Goal: Task Accomplishment & Management: Use online tool/utility

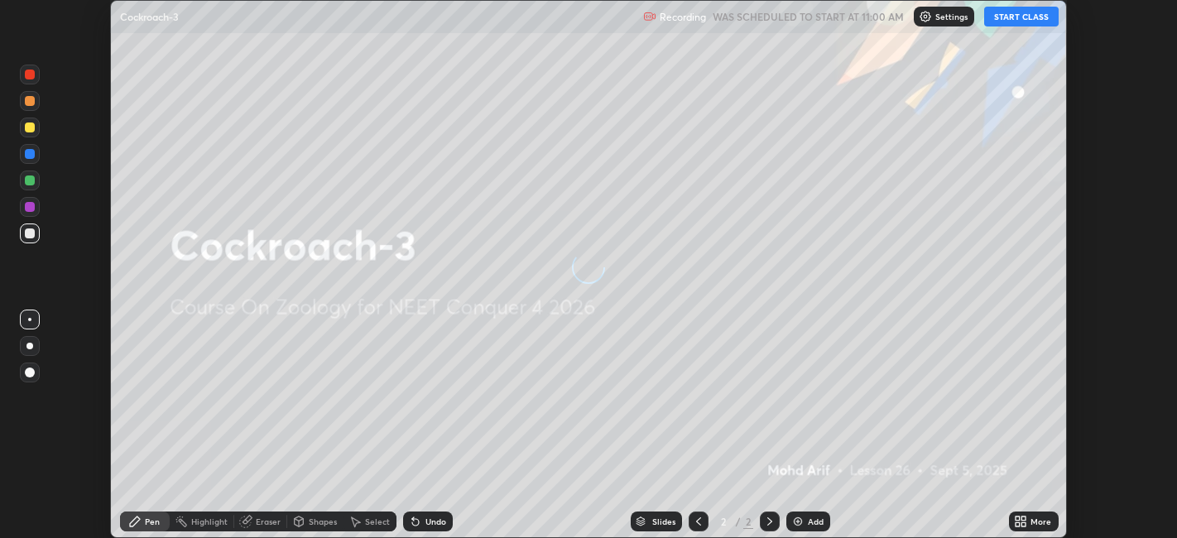
scroll to position [538, 1177]
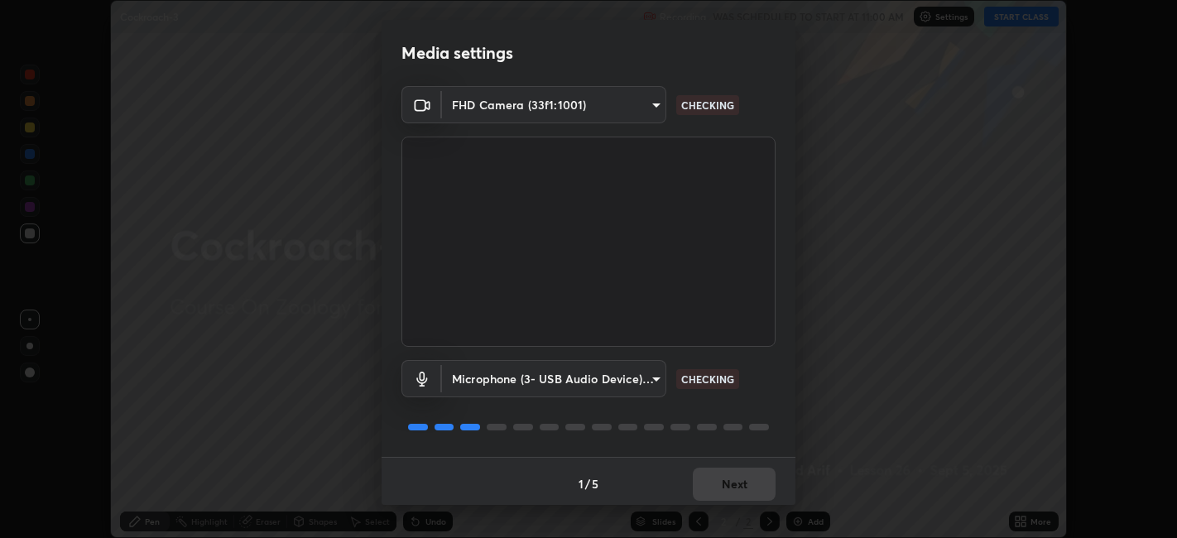
click at [718, 343] on video at bounding box center [588, 242] width 374 height 210
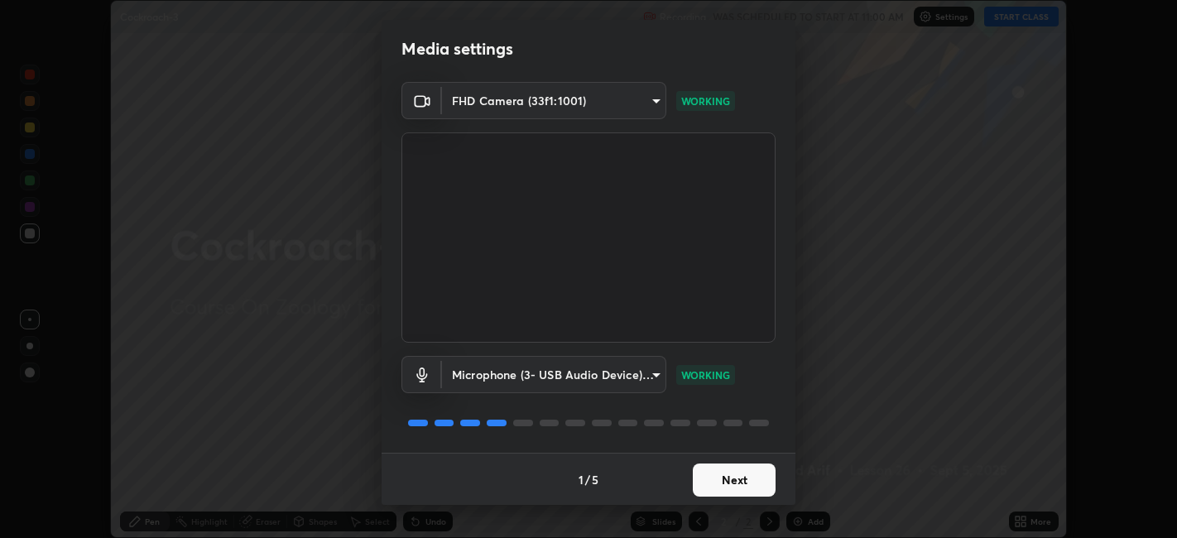
click at [724, 475] on button "Next" at bounding box center [734, 479] width 83 height 33
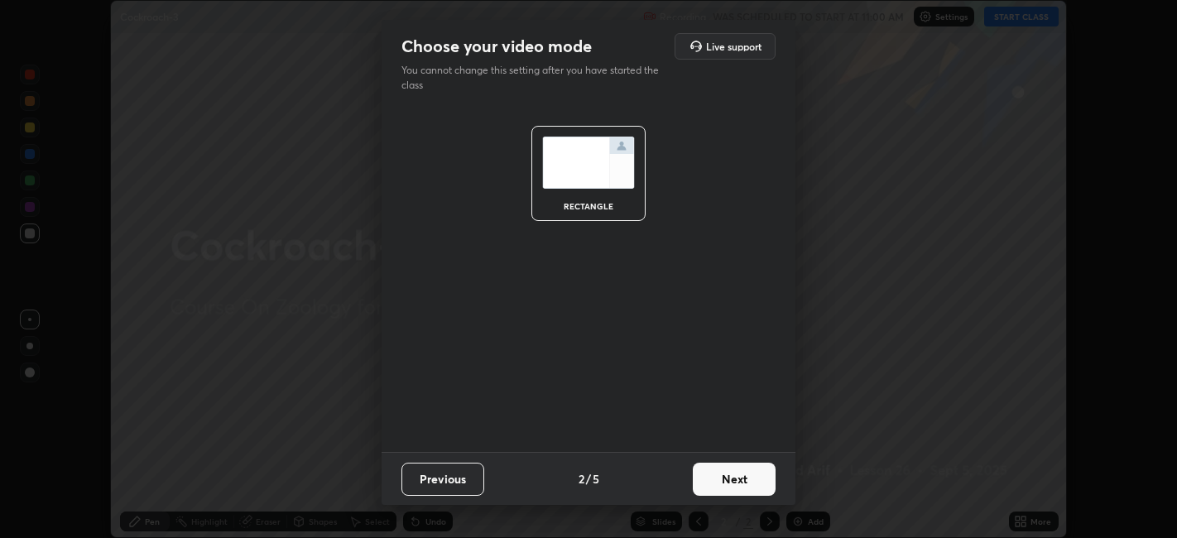
scroll to position [0, 0]
click at [732, 485] on button "Next" at bounding box center [734, 479] width 83 height 33
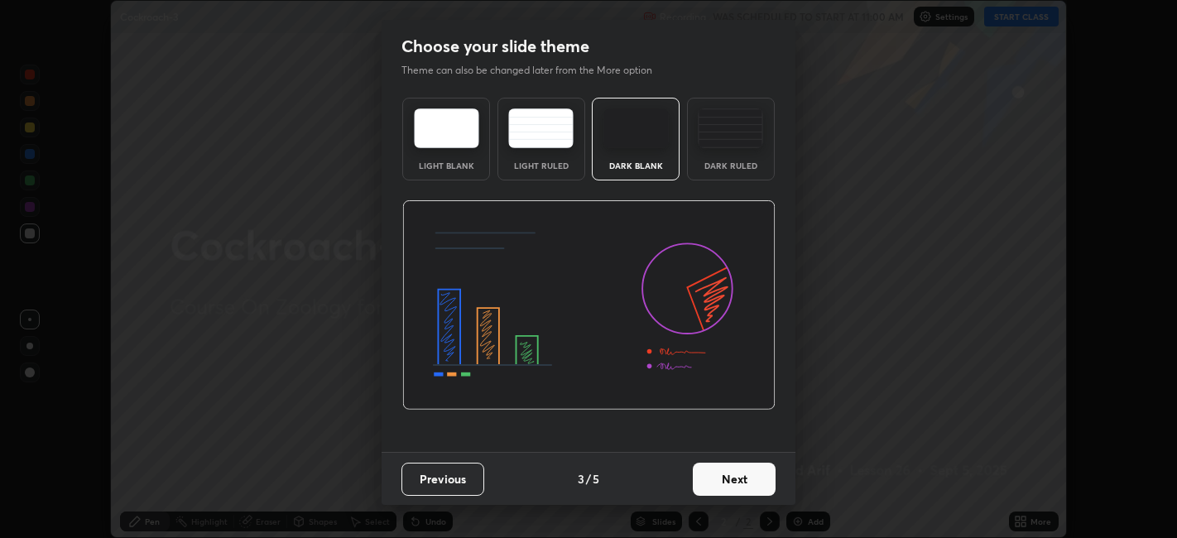
click at [738, 476] on button "Next" at bounding box center [734, 479] width 83 height 33
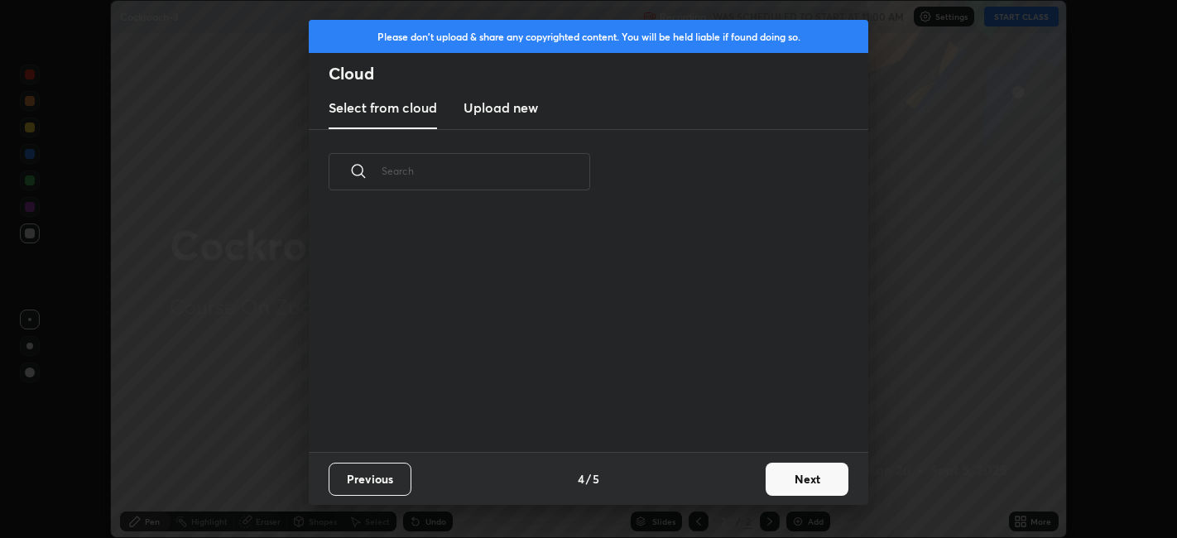
click at [823, 474] on button "Next" at bounding box center [807, 479] width 83 height 33
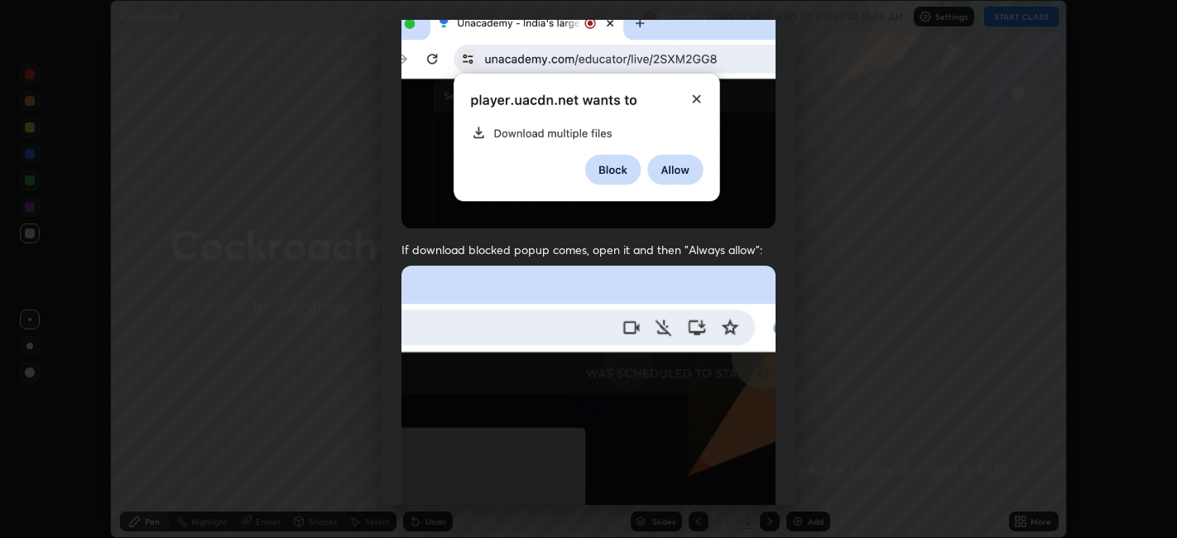
scroll to position [342, 0]
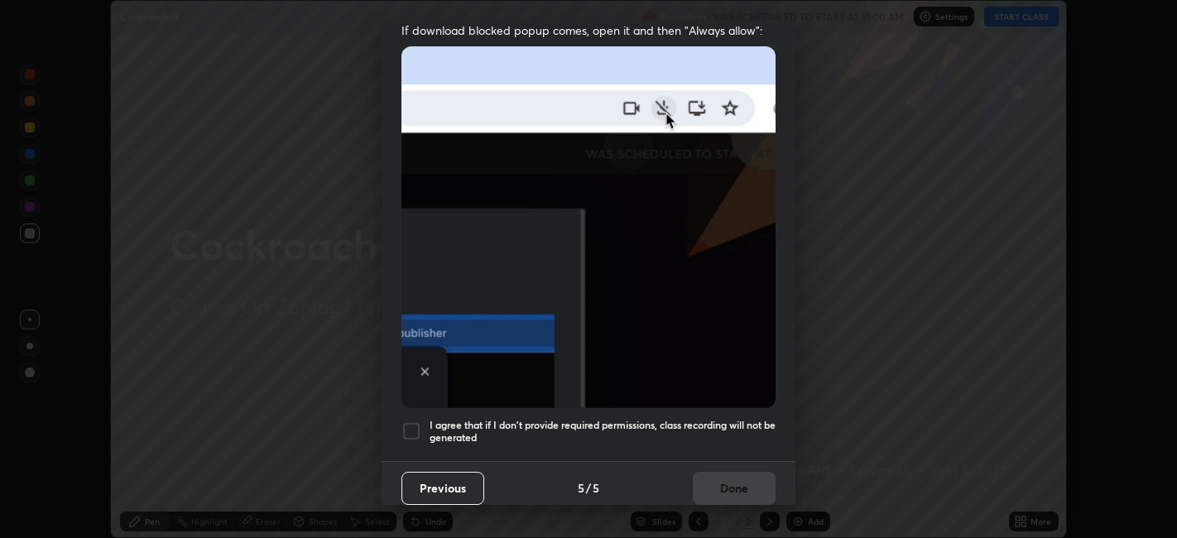
click at [723, 419] on h5 "I agree that if I don't provide required permissions, class recording will not …" at bounding box center [603, 432] width 346 height 26
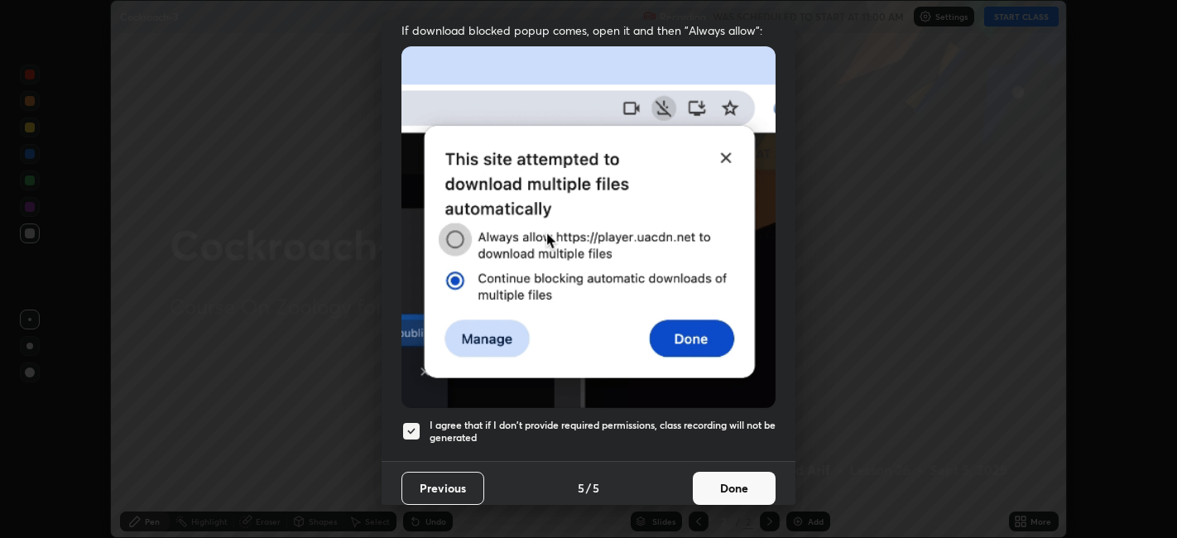
click at [726, 485] on button "Done" at bounding box center [734, 488] width 83 height 33
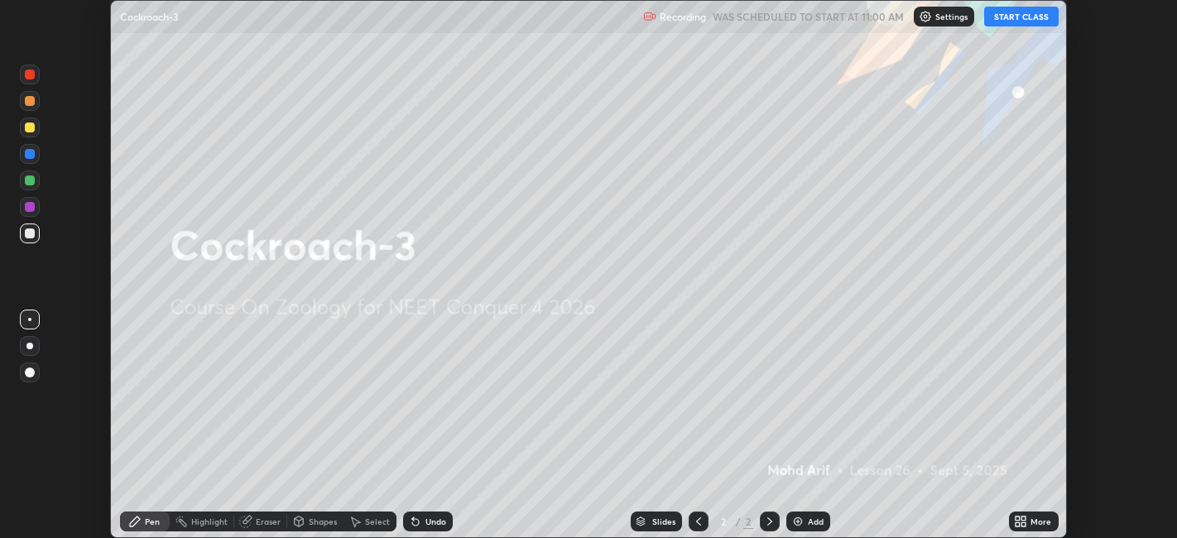
click at [1035, 524] on div "More" at bounding box center [1040, 521] width 21 height 8
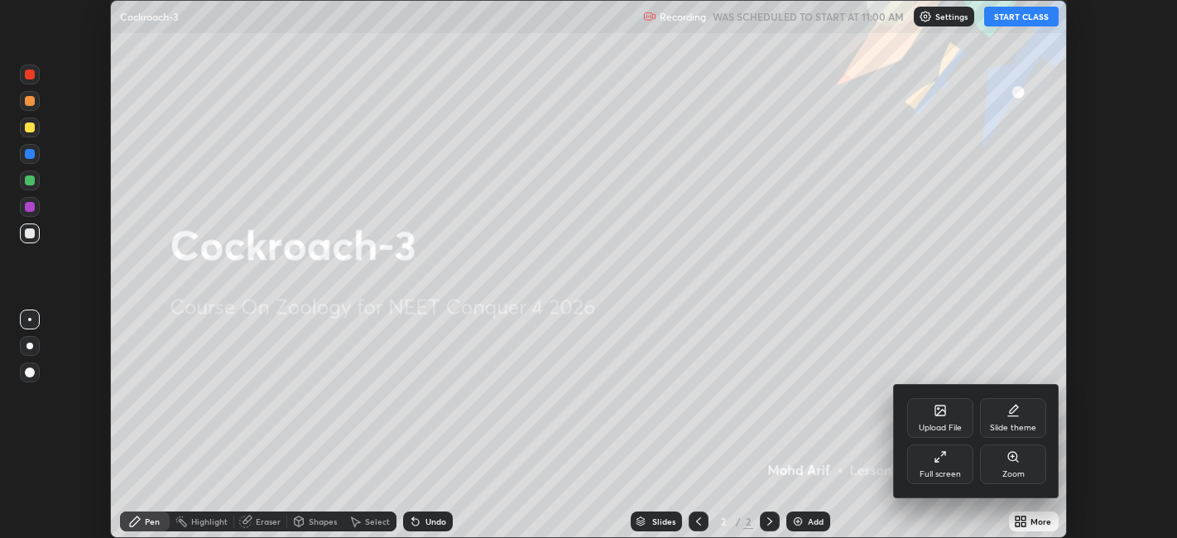
click at [944, 422] on div "Upload File" at bounding box center [940, 418] width 66 height 40
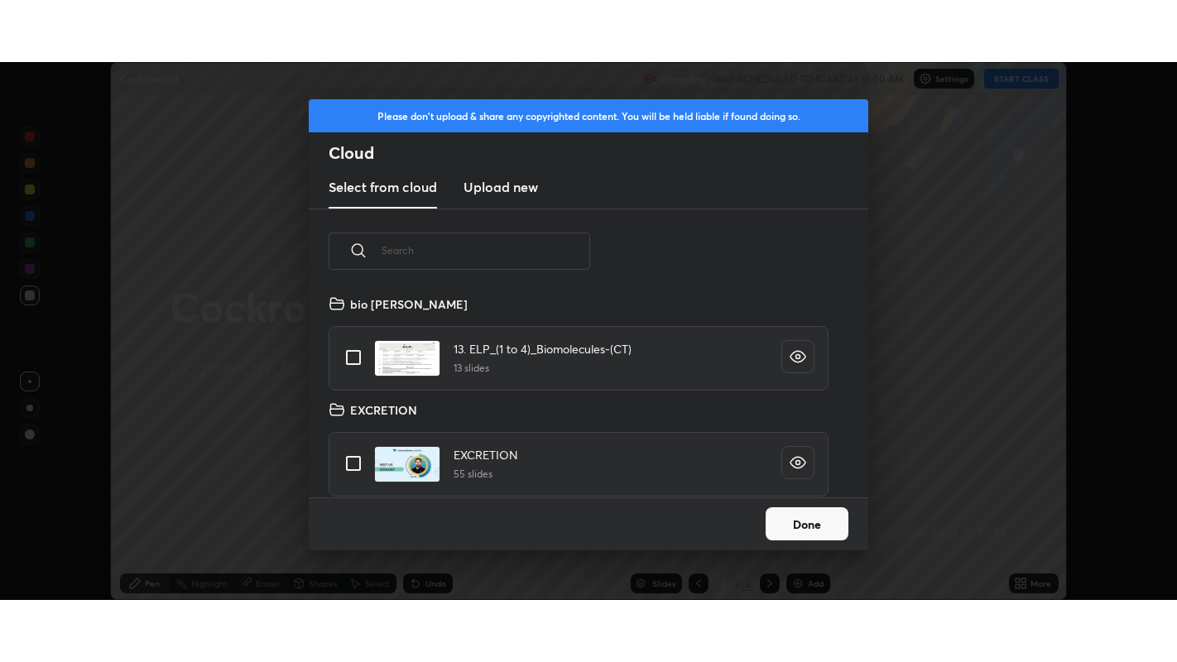
scroll to position [204, 531]
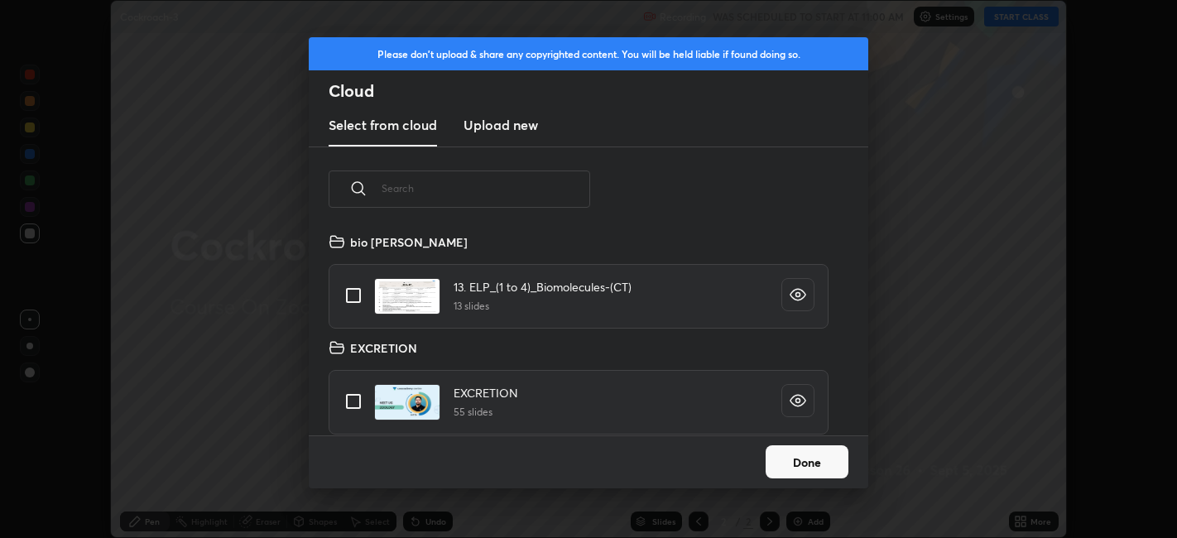
click at [516, 125] on h3 "Upload new" at bounding box center [500, 125] width 74 height 20
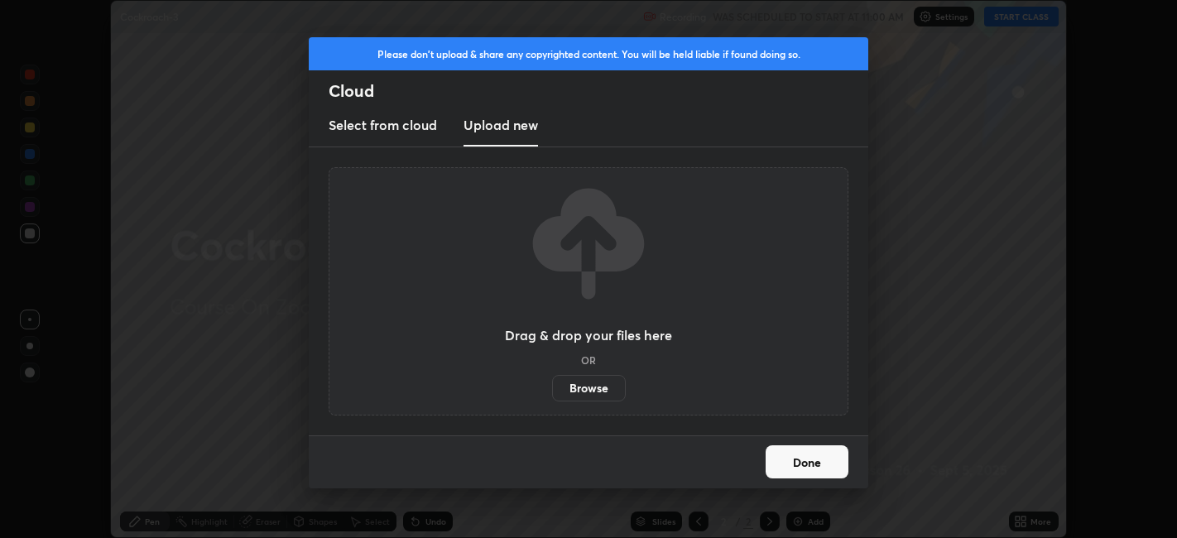
click at [583, 388] on label "Browse" at bounding box center [589, 388] width 74 height 26
click at [552, 388] on input "Browse" at bounding box center [552, 388] width 0 height 26
click at [317, 77] on div "Please don't upload & share any copyrighted content. You will be held liable if…" at bounding box center [588, 92] width 559 height 110
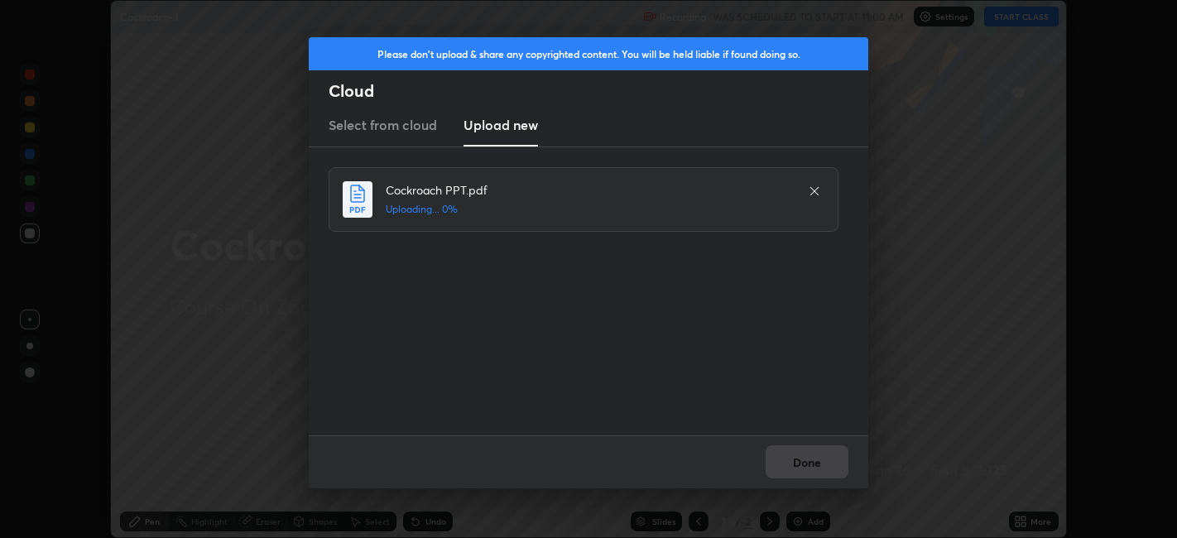
click at [321, 74] on div "Please don't upload & share any copyrighted content. You will be held liable if…" at bounding box center [588, 92] width 559 height 110
click at [828, 465] on button "Done" at bounding box center [807, 461] width 83 height 33
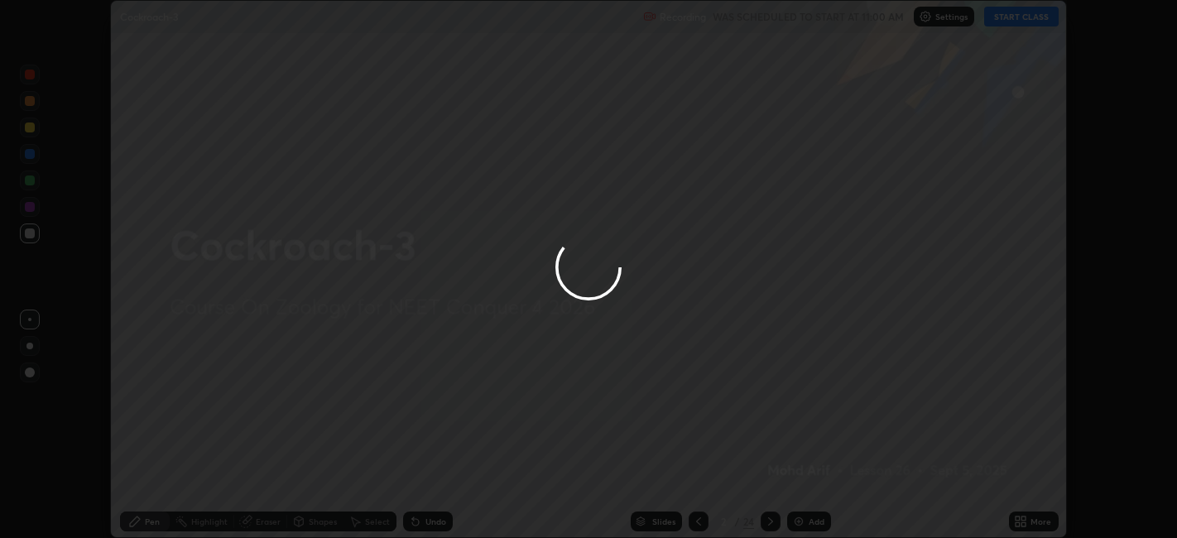
click at [1040, 524] on div "More" at bounding box center [1040, 521] width 21 height 8
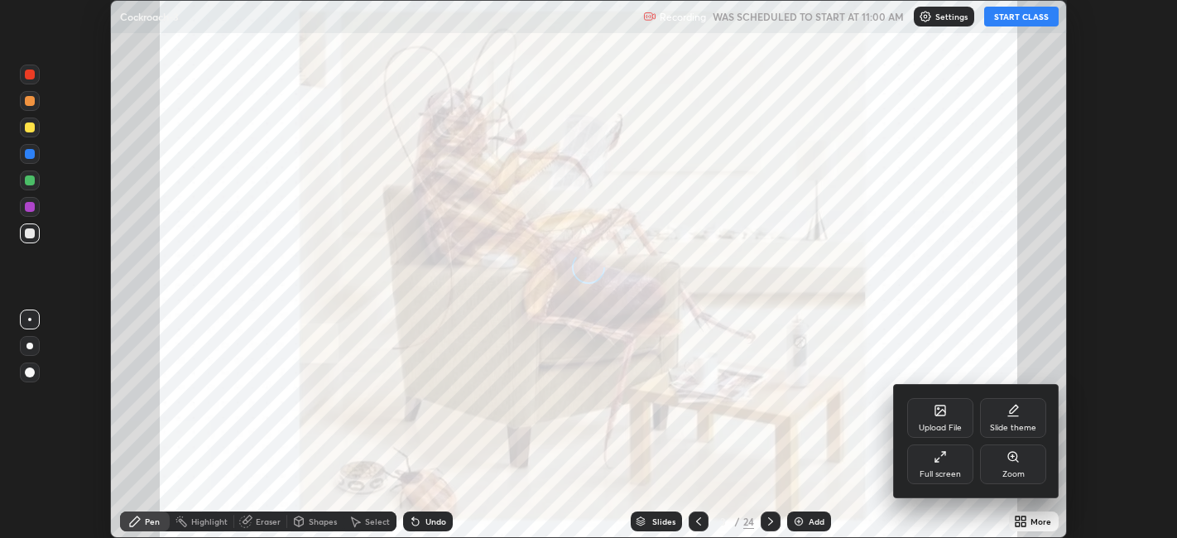
click at [945, 468] on div "Full screen" at bounding box center [940, 464] width 66 height 40
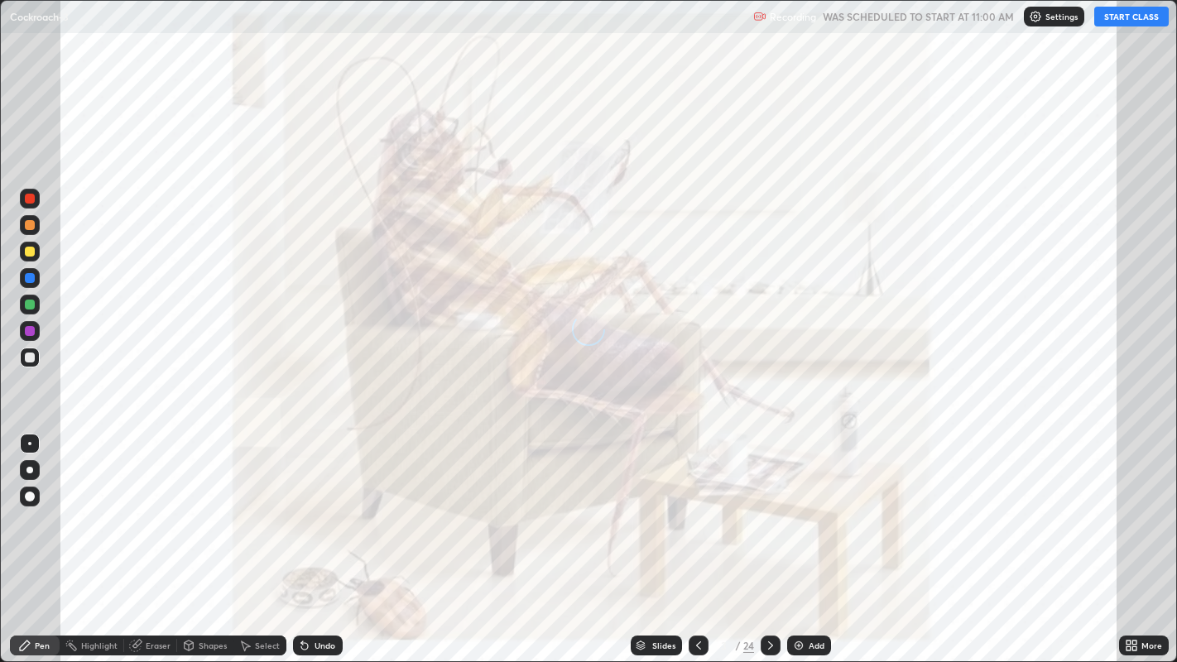
scroll to position [662, 1177]
click at [652, 537] on div "Slides" at bounding box center [663, 645] width 23 height 8
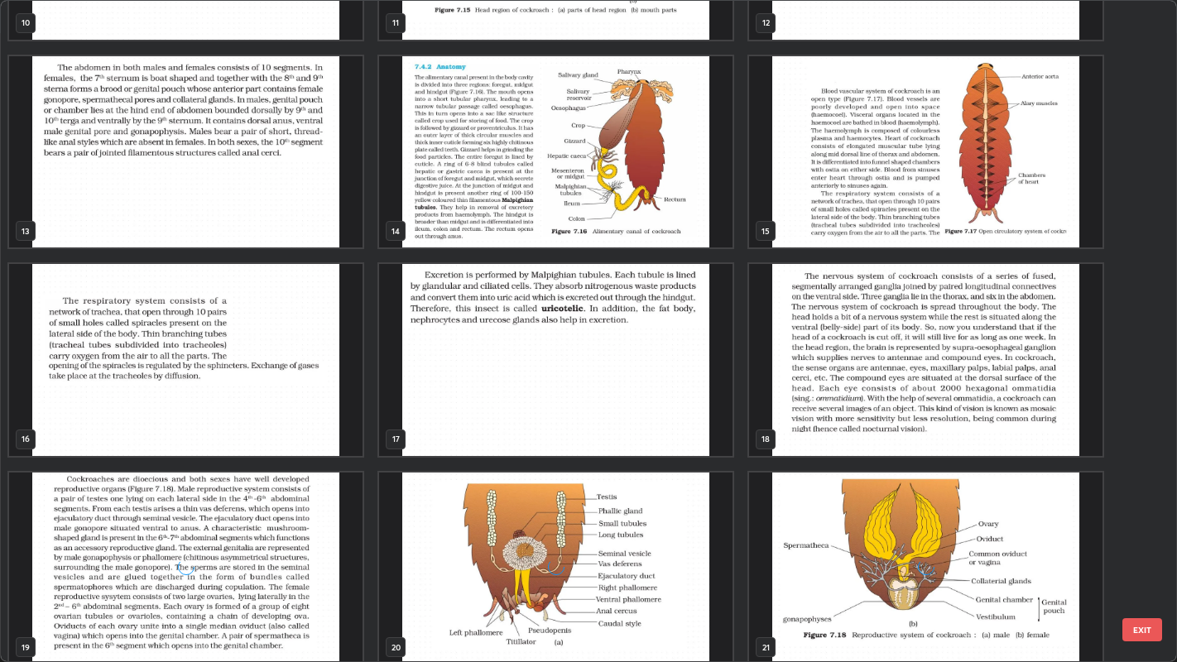
scroll to position [788, 0]
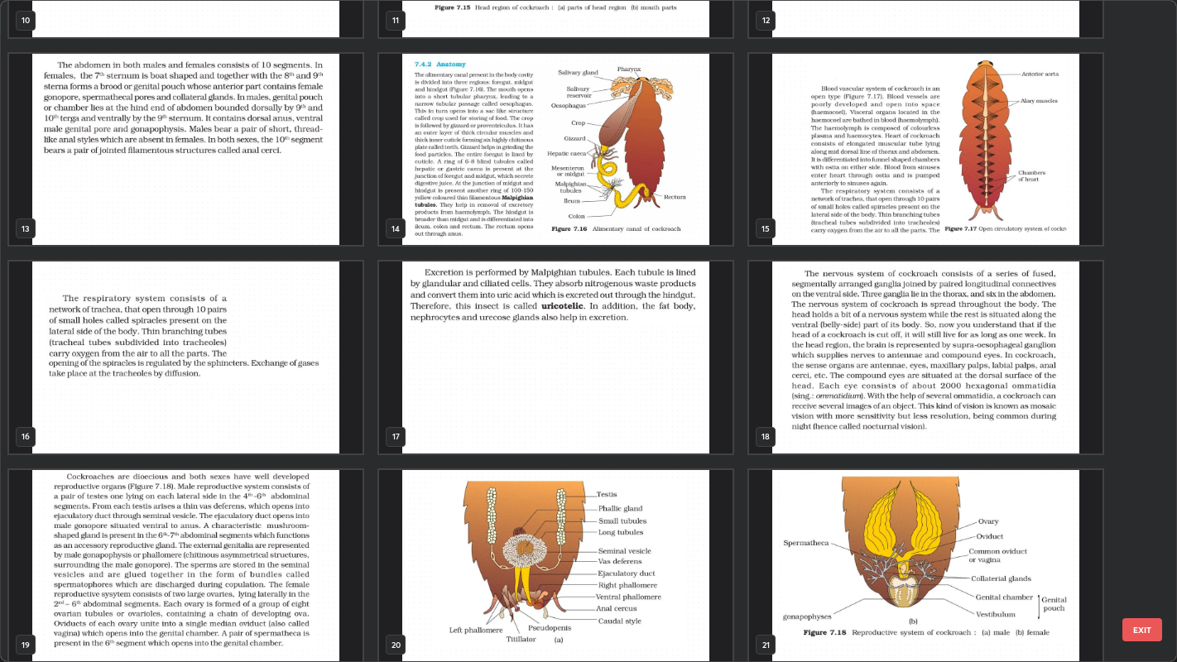
click at [647, 387] on img "grid" at bounding box center [555, 357] width 353 height 191
click at [639, 388] on img "grid" at bounding box center [555, 357] width 353 height 191
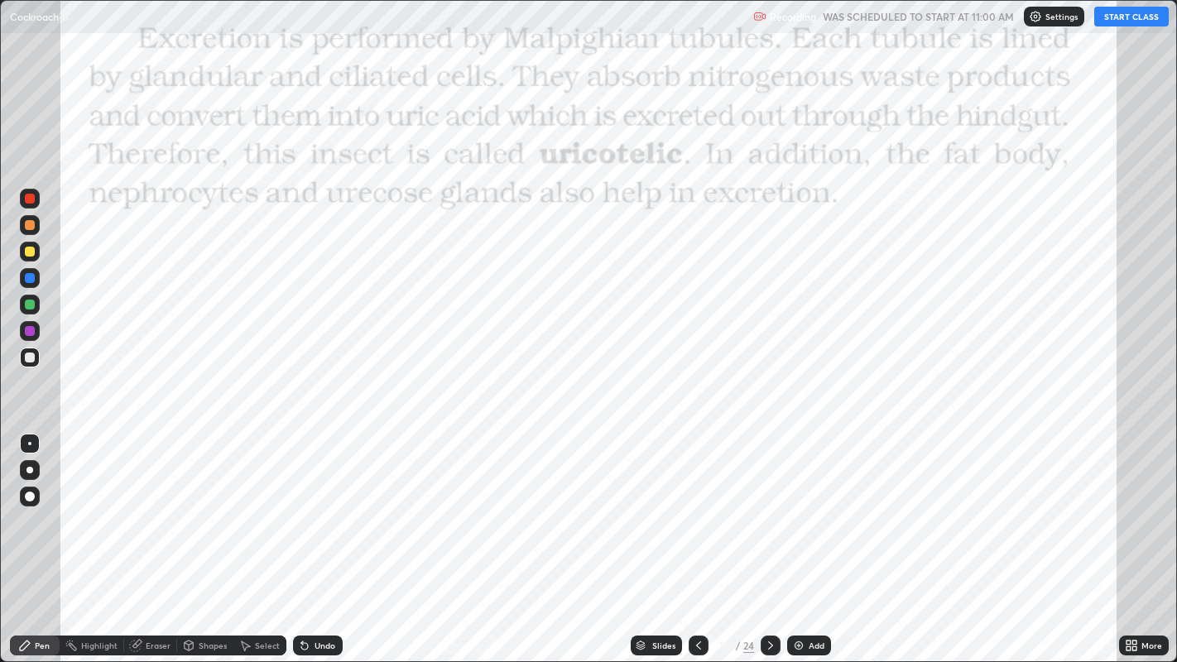
click at [633, 387] on img "grid" at bounding box center [555, 357] width 353 height 191
click at [633, 382] on img "grid" at bounding box center [555, 357] width 353 height 191
click at [1130, 19] on button "START CLASS" at bounding box center [1131, 17] width 74 height 20
click at [29, 199] on div at bounding box center [30, 199] width 10 height 10
click at [28, 472] on div at bounding box center [29, 470] width 7 height 7
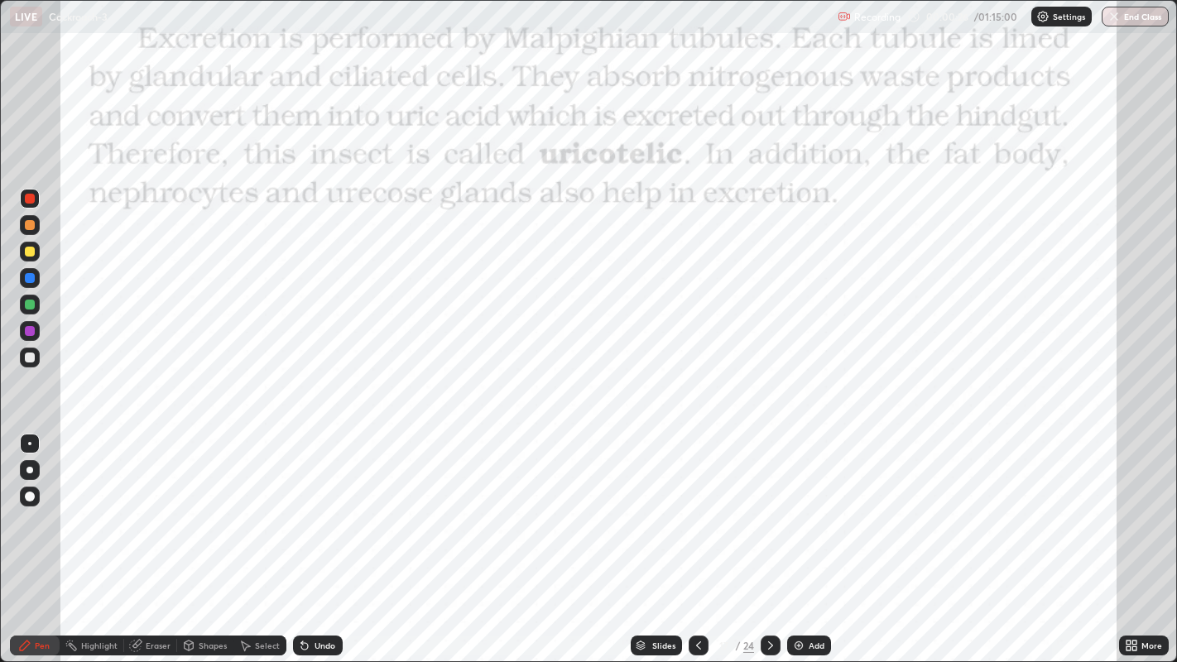
click at [30, 473] on div at bounding box center [30, 470] width 20 height 20
click at [325, 537] on div "Undo" at bounding box center [325, 645] width 21 height 8
click at [319, 537] on div "Undo" at bounding box center [325, 645] width 21 height 8
click at [321, 537] on div "Undo" at bounding box center [325, 645] width 21 height 8
click at [315, 537] on div "Undo" at bounding box center [325, 645] width 21 height 8
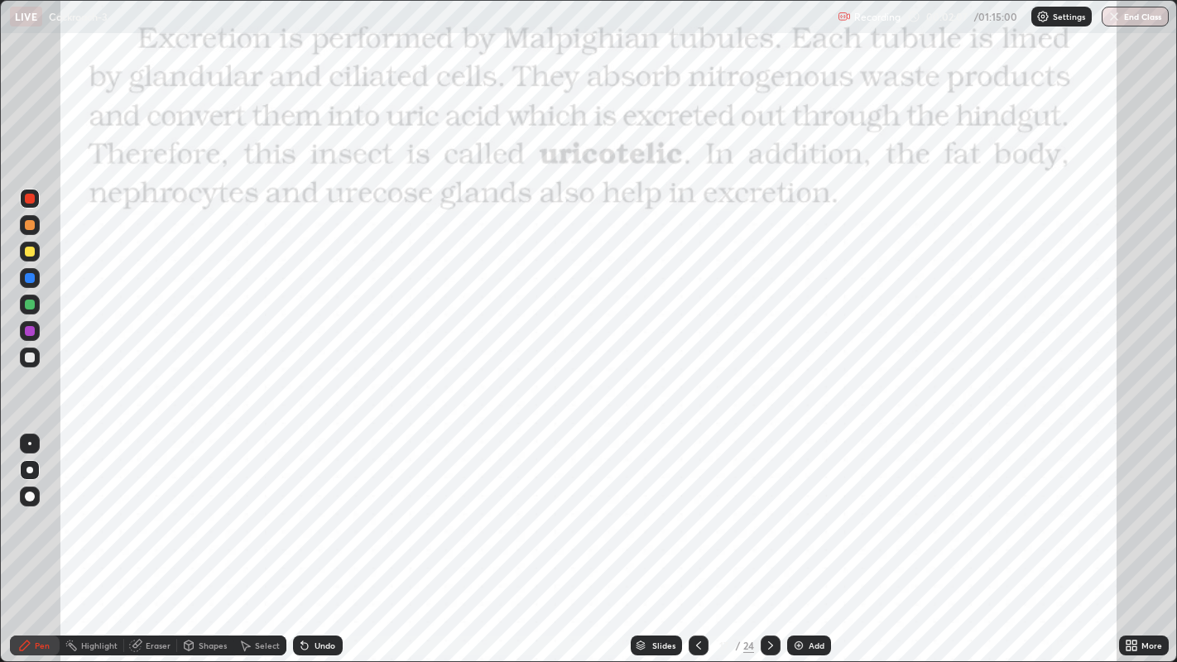
click at [31, 332] on div at bounding box center [30, 331] width 10 height 10
click at [32, 333] on div at bounding box center [30, 331] width 10 height 10
click at [29, 469] on div at bounding box center [29, 470] width 7 height 7
click at [31, 468] on div at bounding box center [29, 470] width 7 height 7
click at [327, 537] on div "Undo" at bounding box center [325, 645] width 21 height 8
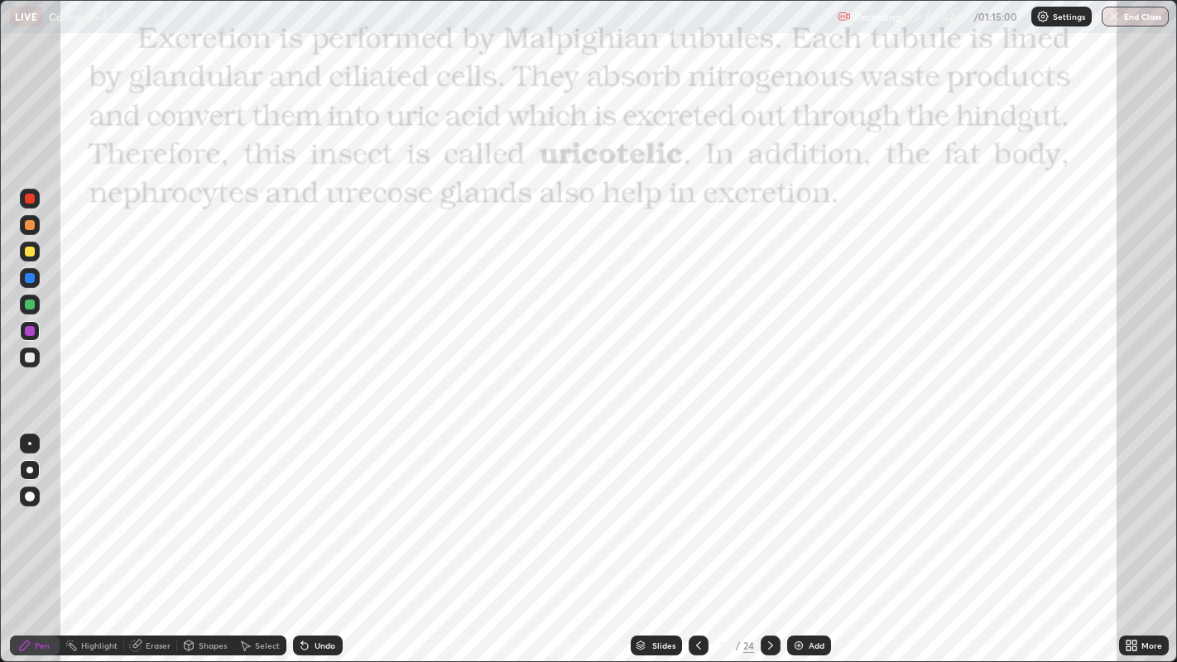
click at [331, 537] on div "Undo" at bounding box center [325, 645] width 21 height 8
click at [334, 537] on div "Undo" at bounding box center [318, 646] width 50 height 20
click at [335, 537] on div "Undo" at bounding box center [318, 646] width 50 height 20
click at [328, 537] on div "Undo" at bounding box center [318, 646] width 50 height 20
click at [30, 199] on div at bounding box center [30, 199] width 10 height 10
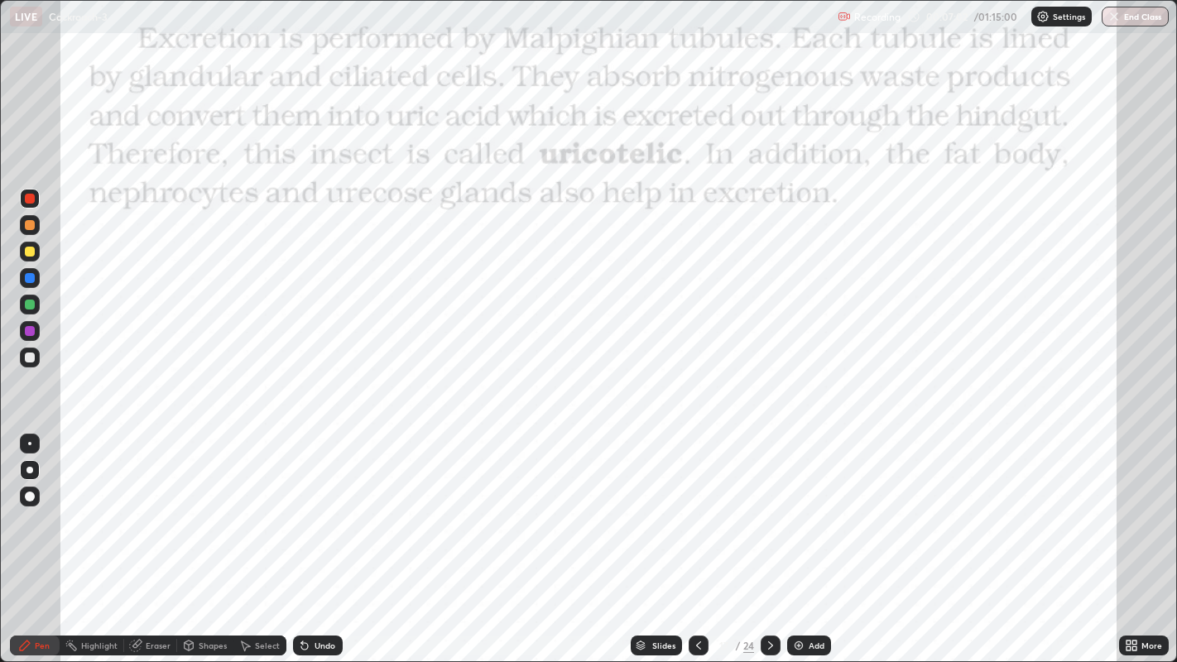
click at [768, 537] on icon at bounding box center [770, 645] width 13 height 13
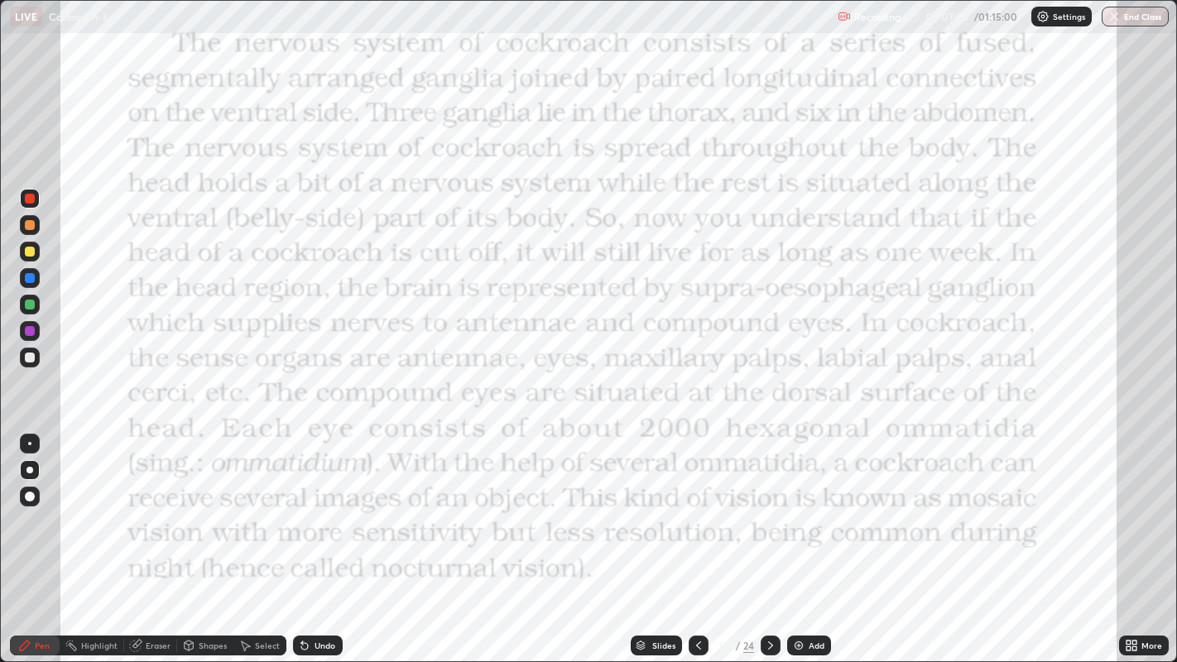
click at [814, 537] on div "Add" at bounding box center [817, 645] width 16 height 8
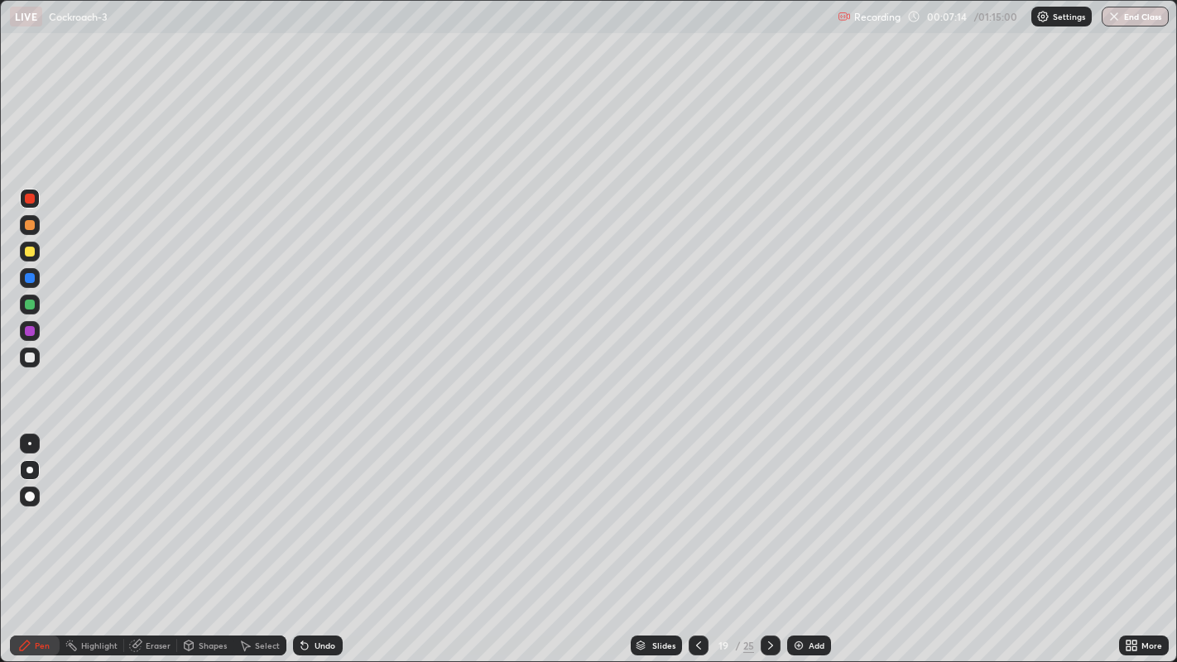
click at [697, 537] on icon at bounding box center [698, 645] width 13 height 13
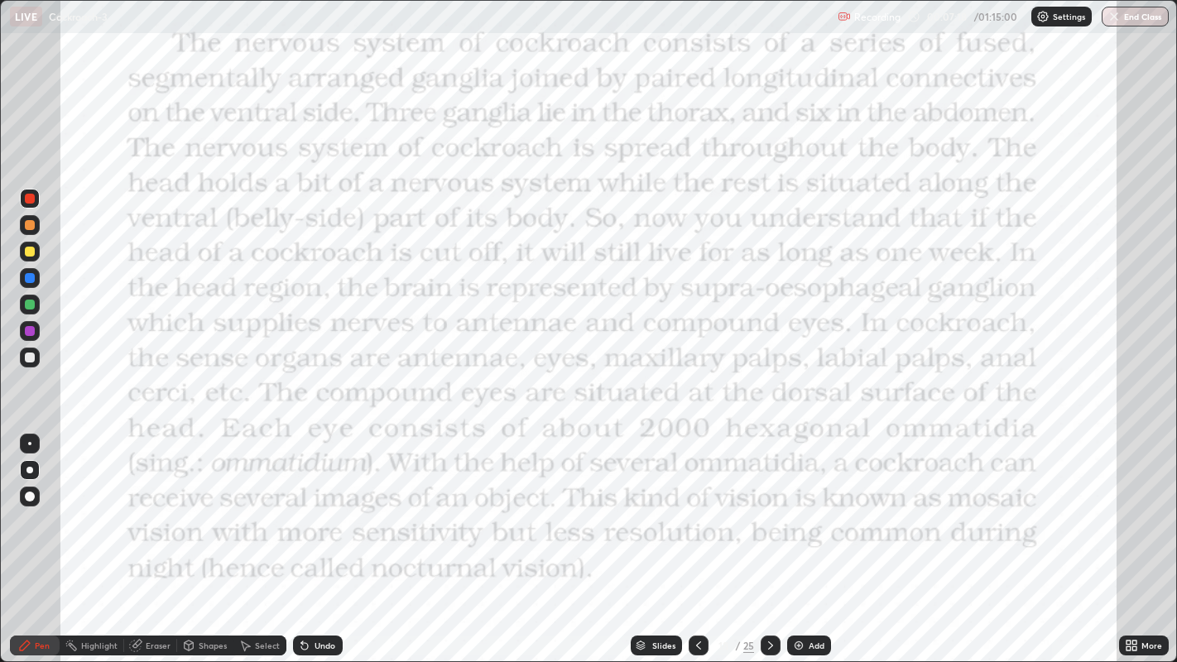
click at [704, 537] on div at bounding box center [699, 646] width 20 height 20
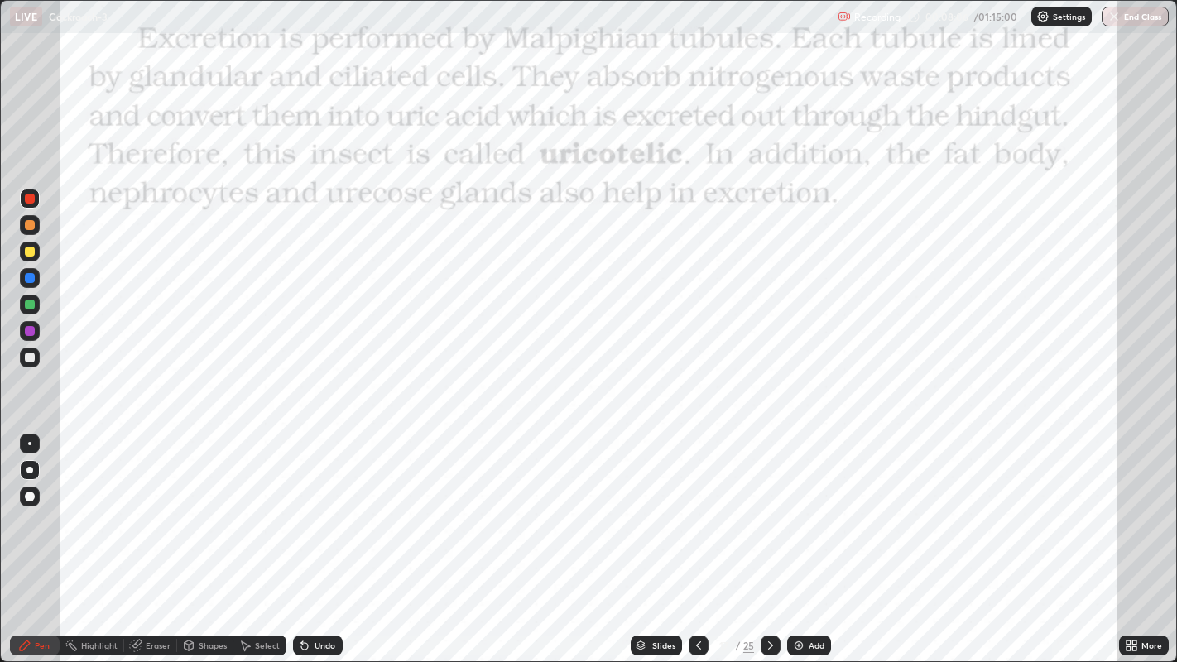
click at [771, 537] on icon at bounding box center [770, 645] width 13 height 13
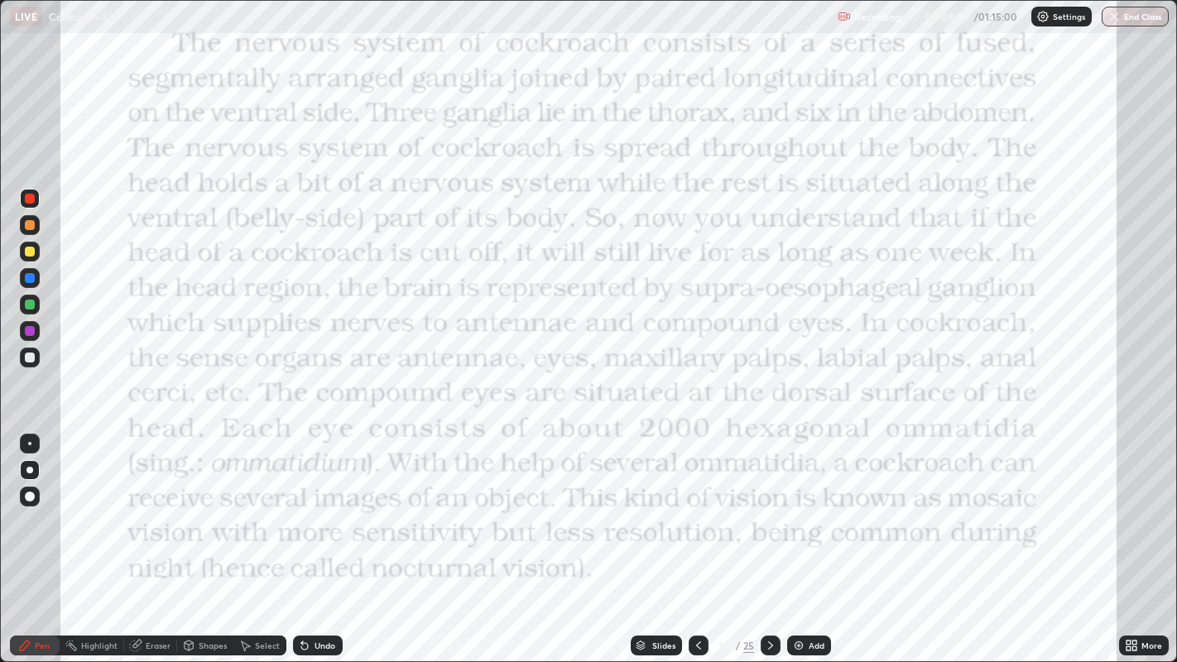
click at [770, 537] on icon at bounding box center [770, 645] width 13 height 13
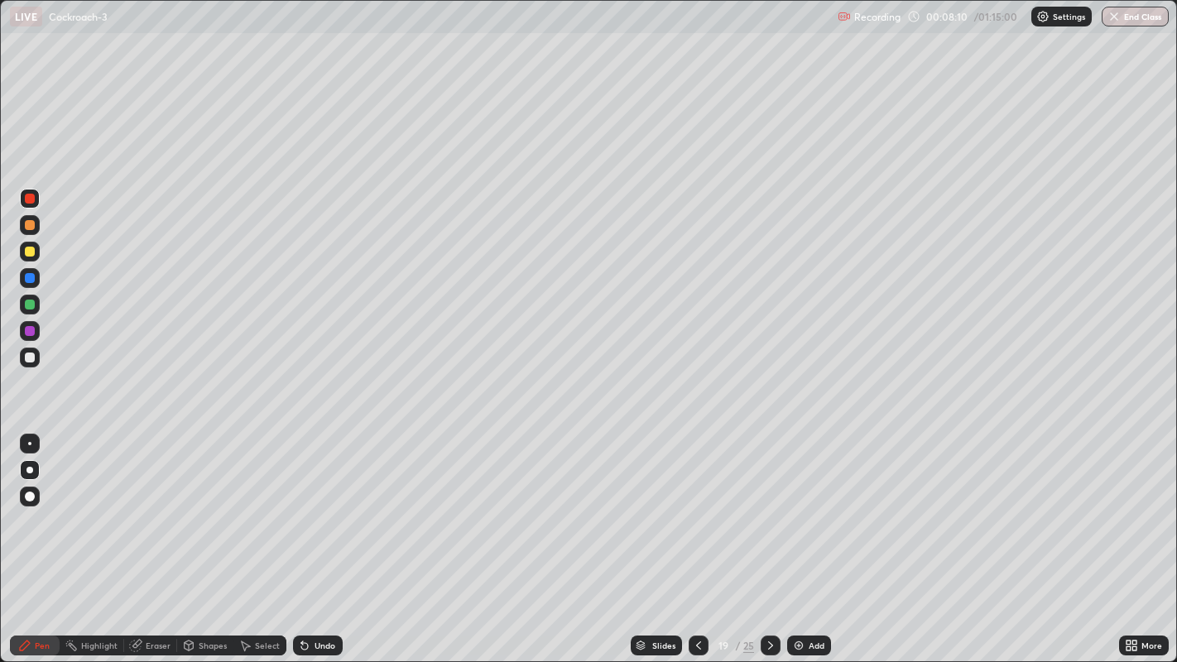
click at [31, 252] on div at bounding box center [30, 252] width 10 height 10
click at [27, 261] on div at bounding box center [30, 252] width 20 height 20
click at [29, 252] on div at bounding box center [30, 252] width 10 height 10
click at [31, 255] on div at bounding box center [30, 252] width 10 height 10
click at [29, 469] on div at bounding box center [29, 470] width 7 height 7
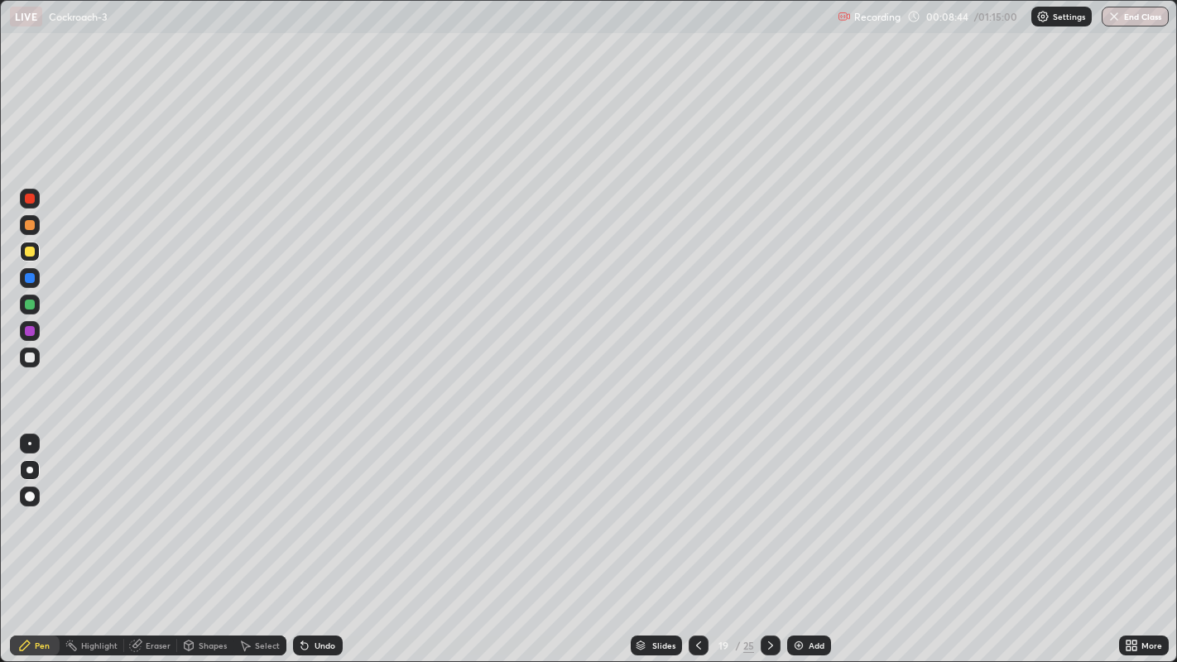
click at [29, 469] on div at bounding box center [29, 470] width 7 height 7
click at [32, 229] on div at bounding box center [30, 225] width 10 height 10
click at [34, 358] on div at bounding box center [30, 358] width 10 height 10
click at [31, 357] on div at bounding box center [30, 358] width 10 height 10
click at [30, 203] on div at bounding box center [30, 199] width 10 height 10
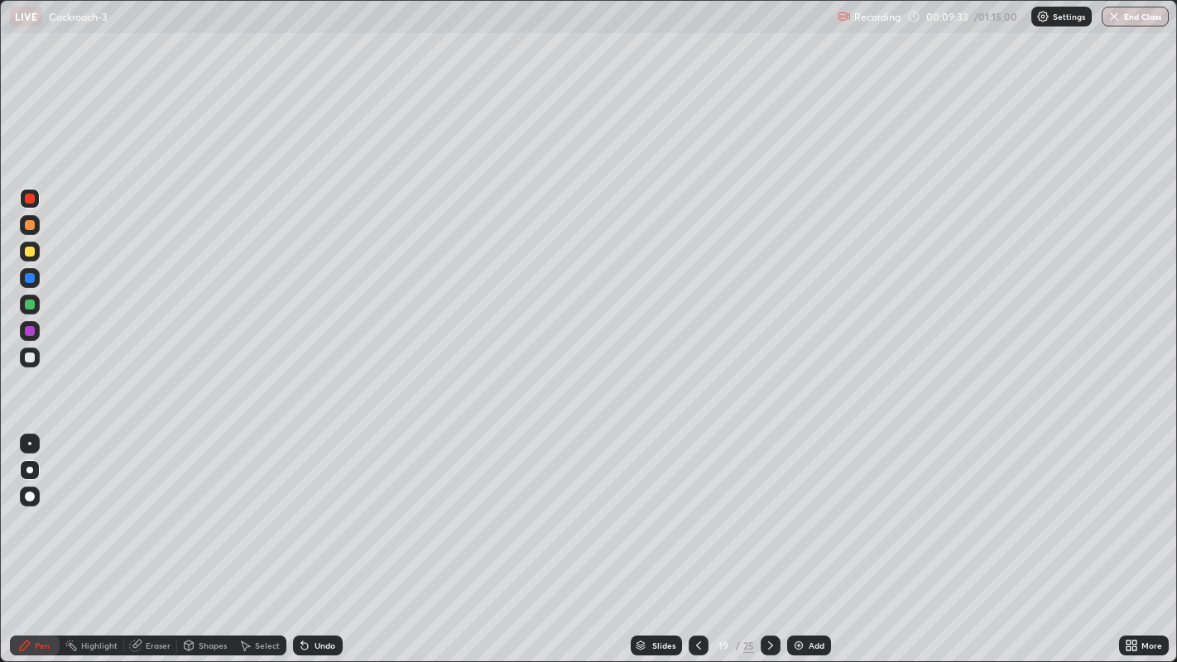
click at [30, 357] on div at bounding box center [30, 358] width 10 height 10
click at [31, 359] on div at bounding box center [30, 358] width 10 height 10
click at [29, 199] on div at bounding box center [30, 199] width 10 height 10
click at [28, 249] on div at bounding box center [30, 252] width 10 height 10
click at [699, 537] on icon at bounding box center [698, 645] width 5 height 8
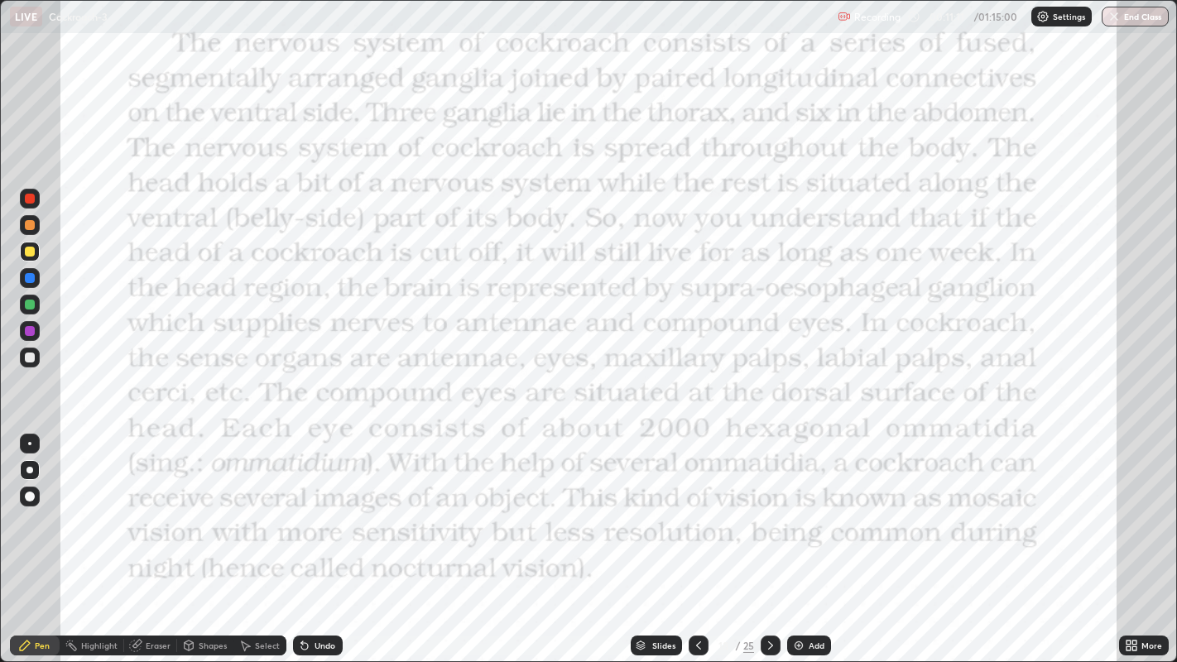
click at [33, 199] on div at bounding box center [30, 199] width 10 height 10
click at [769, 537] on icon at bounding box center [770, 645] width 13 height 13
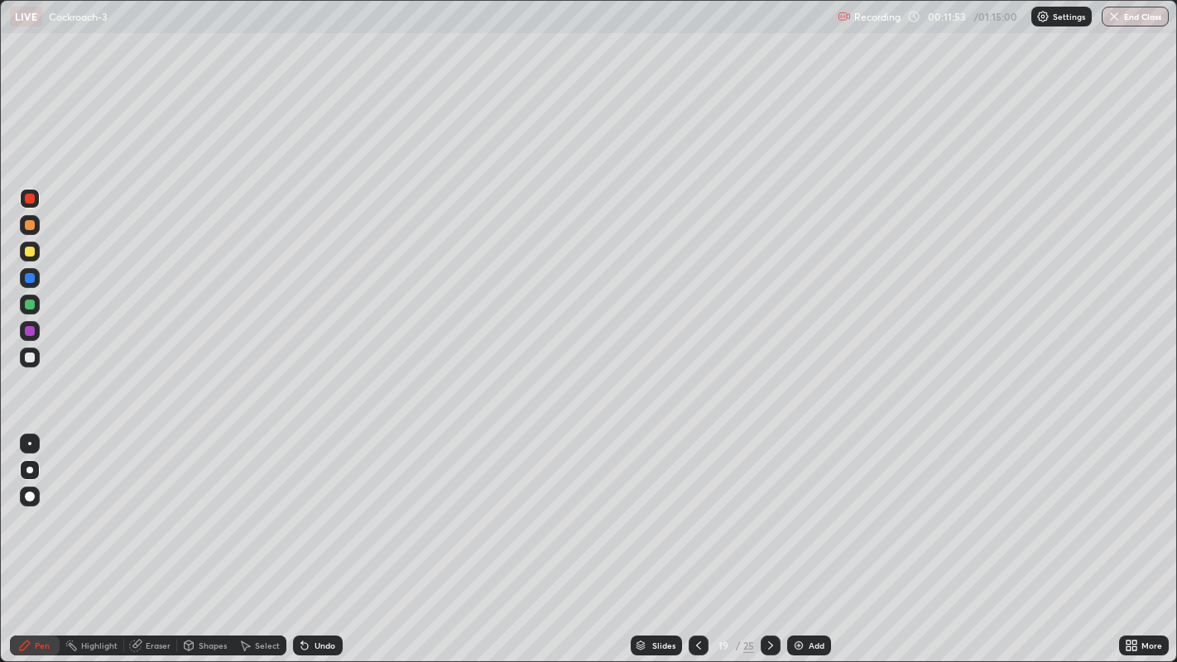
click at [25, 226] on div at bounding box center [30, 225] width 10 height 10
click at [147, 537] on div "Eraser" at bounding box center [158, 645] width 25 height 8
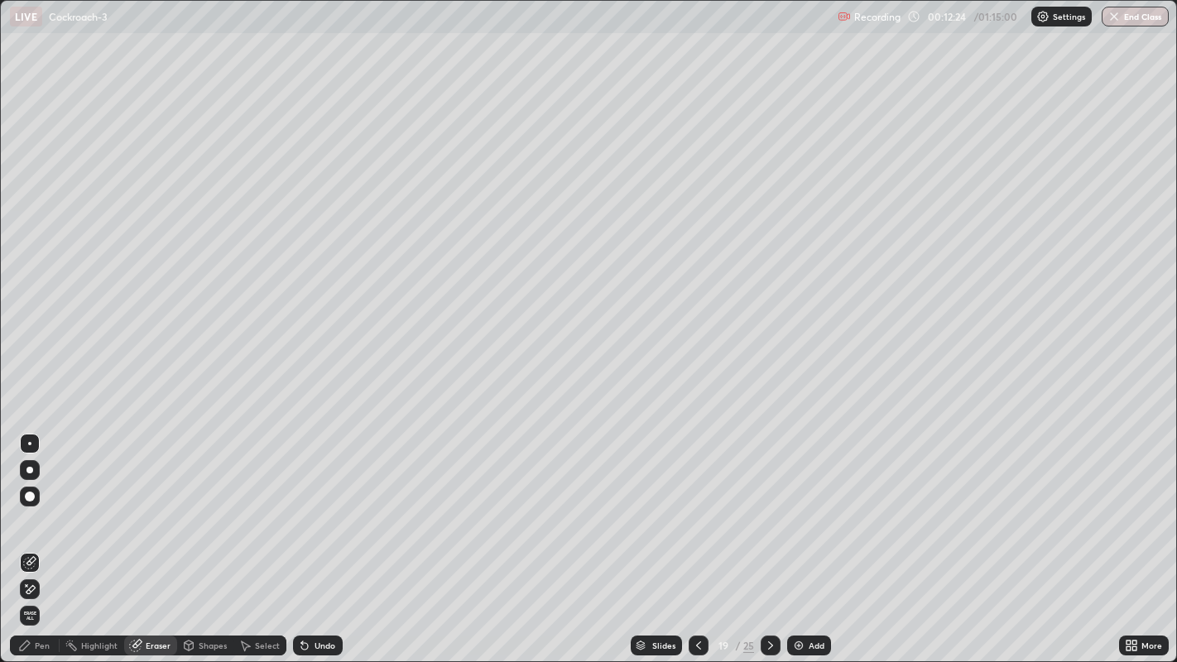
click at [31, 537] on div "Pen" at bounding box center [35, 646] width 50 height 20
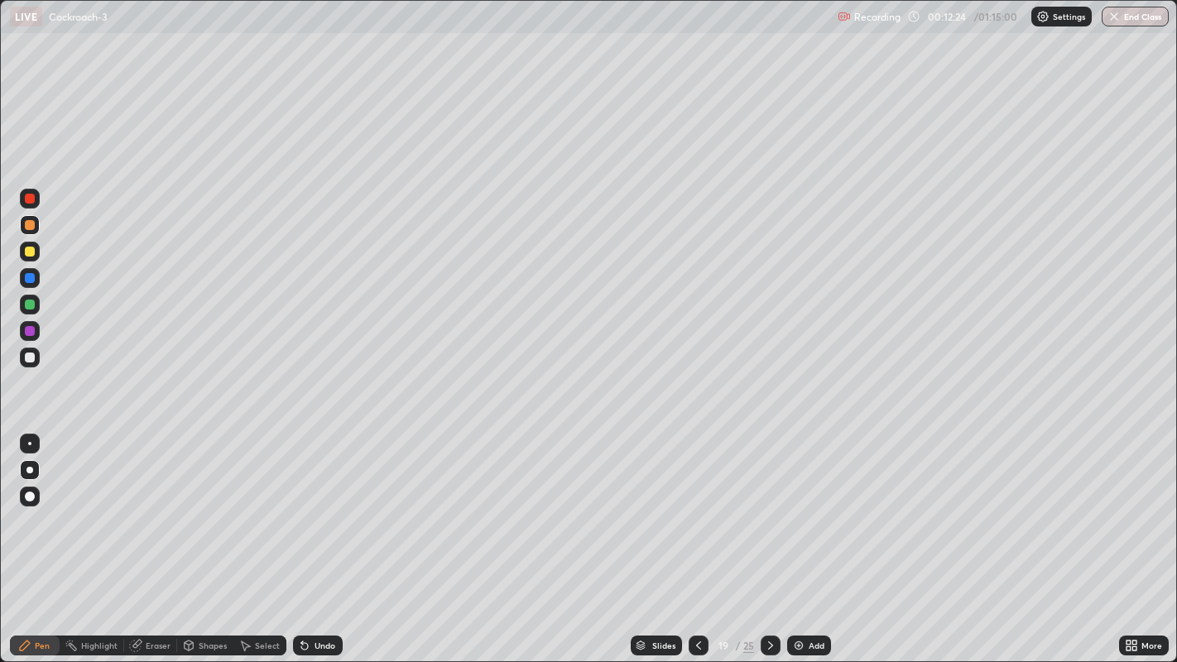
click at [33, 537] on div "Pen" at bounding box center [35, 646] width 50 height 20
click at [697, 537] on icon at bounding box center [698, 645] width 13 height 13
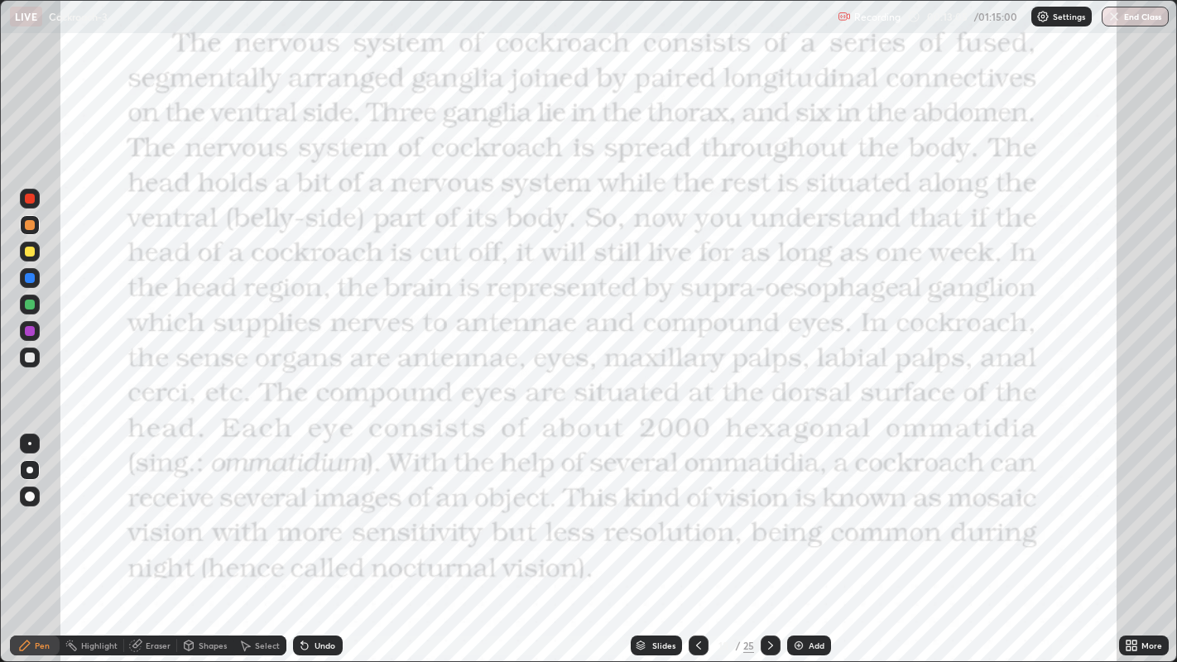
click at [770, 537] on icon at bounding box center [770, 645] width 13 height 13
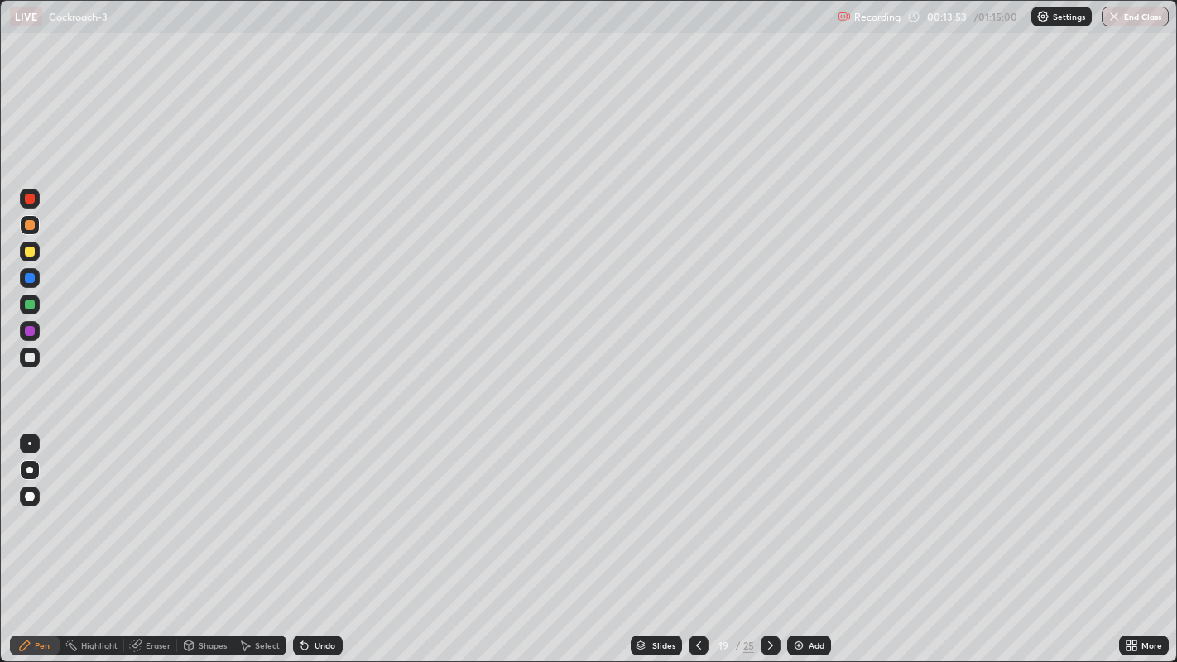
click at [697, 537] on icon at bounding box center [698, 645] width 13 height 13
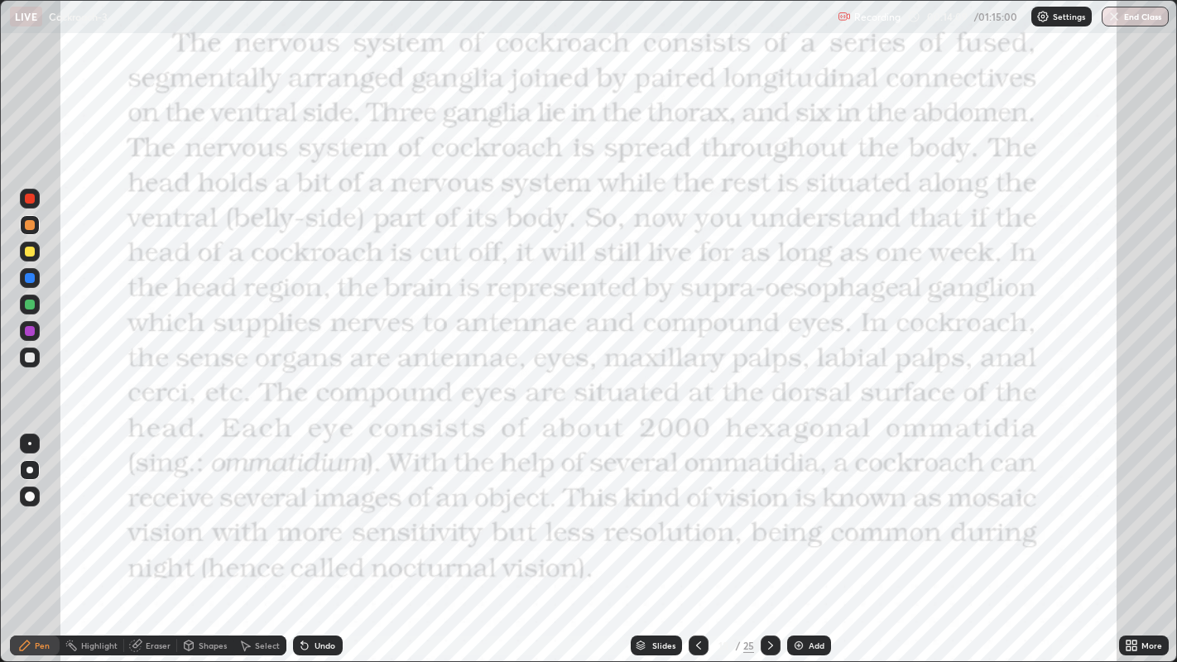
click at [697, 537] on icon at bounding box center [698, 645] width 13 height 13
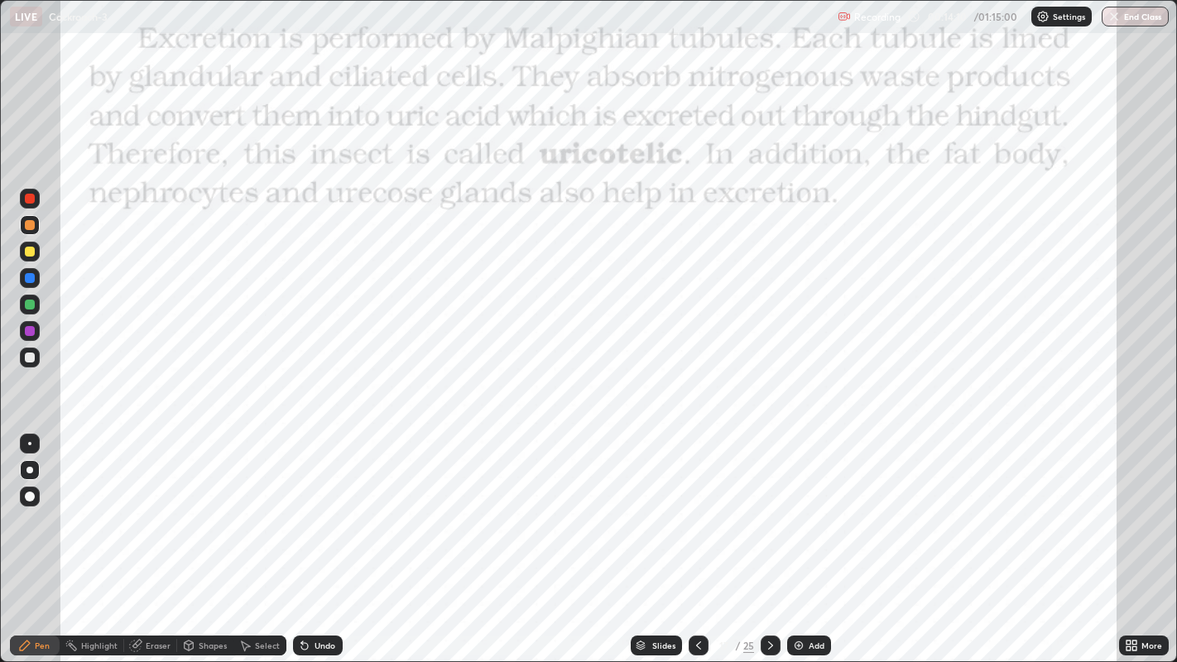
click at [769, 537] on icon at bounding box center [770, 645] width 13 height 13
click at [771, 537] on icon at bounding box center [770, 645] width 13 height 13
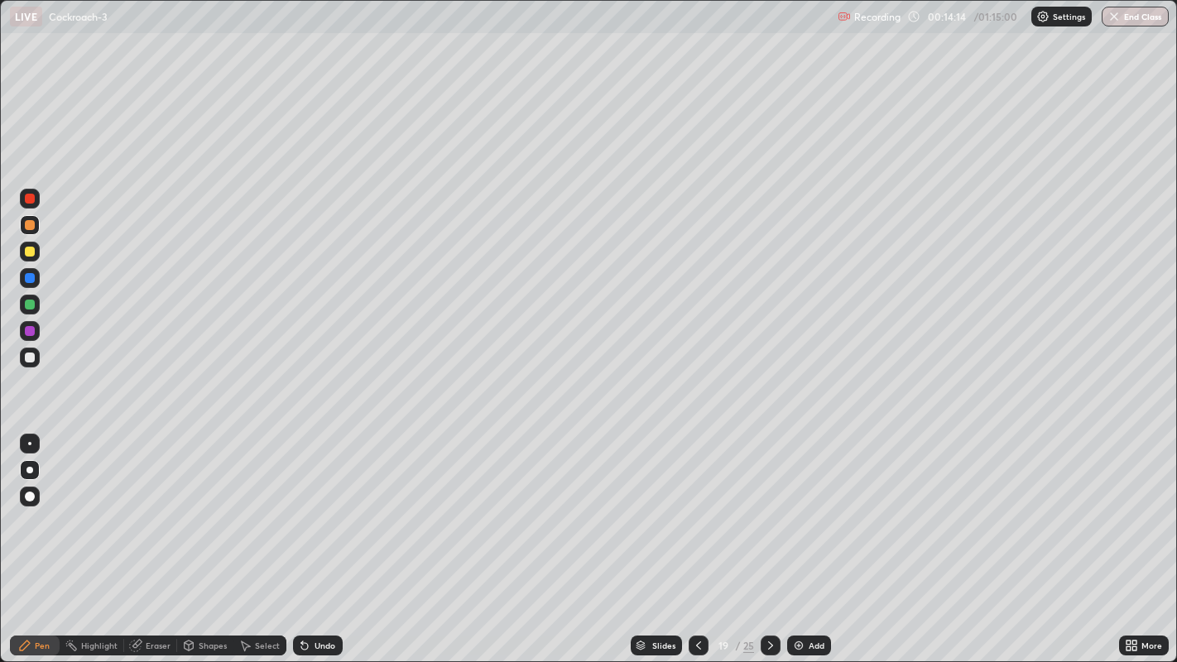
click at [28, 324] on div at bounding box center [30, 331] width 20 height 20
click at [29, 443] on div at bounding box center [29, 443] width 3 height 3
click at [321, 537] on div "Undo" at bounding box center [325, 645] width 21 height 8
click at [322, 537] on div "Undo" at bounding box center [325, 645] width 21 height 8
click at [321, 537] on div "Undo" at bounding box center [325, 645] width 21 height 8
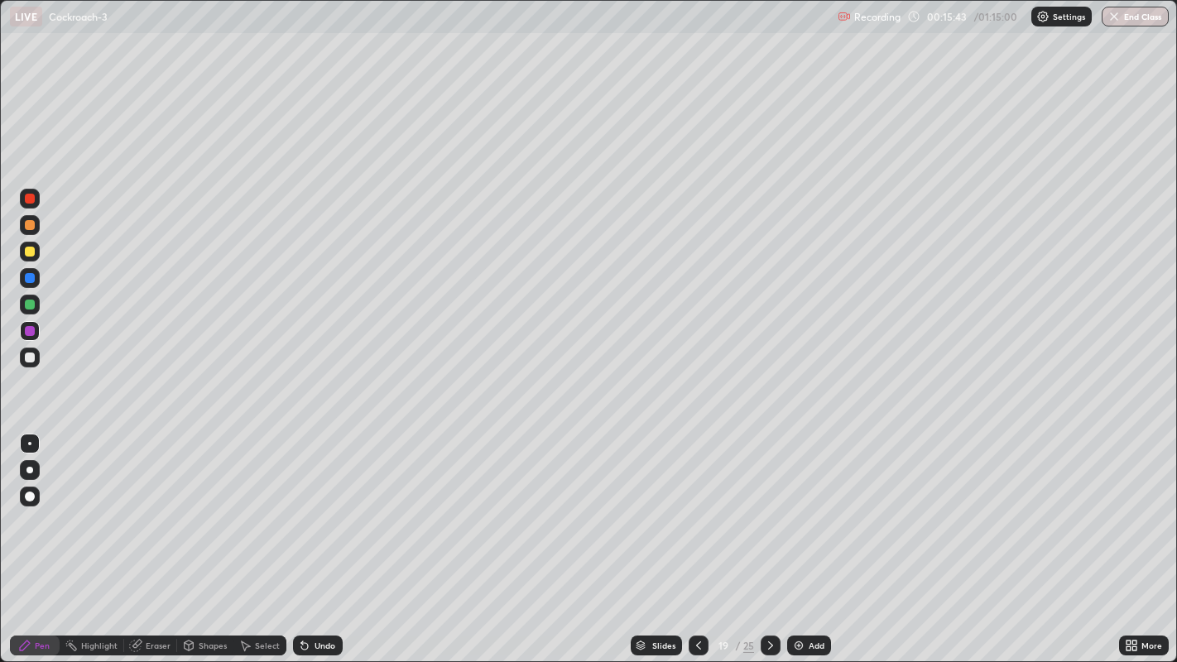
click at [322, 537] on div "Undo" at bounding box center [325, 645] width 21 height 8
click at [324, 537] on div "Undo" at bounding box center [325, 645] width 21 height 8
click at [326, 537] on div "Undo" at bounding box center [325, 645] width 21 height 8
click at [327, 537] on div "Undo" at bounding box center [325, 645] width 21 height 8
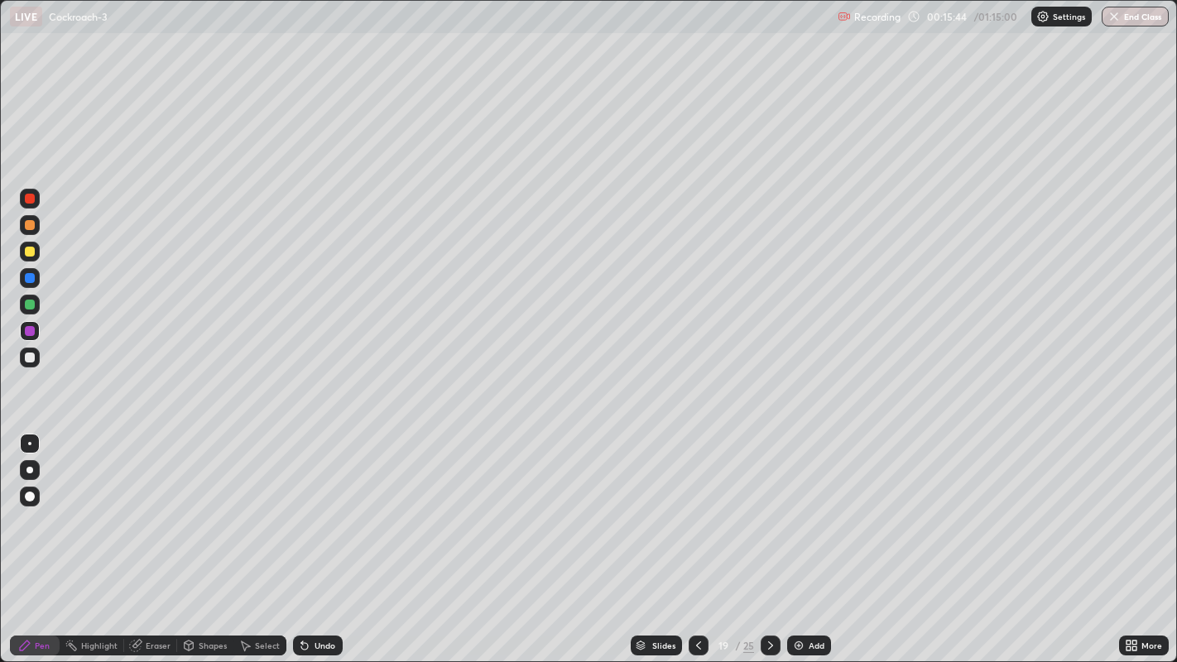
click at [324, 537] on div "Undo" at bounding box center [325, 645] width 21 height 8
click at [320, 537] on div "Undo" at bounding box center [325, 645] width 21 height 8
click at [322, 537] on div "Undo" at bounding box center [325, 645] width 21 height 8
click at [29, 469] on div at bounding box center [29, 470] width 7 height 7
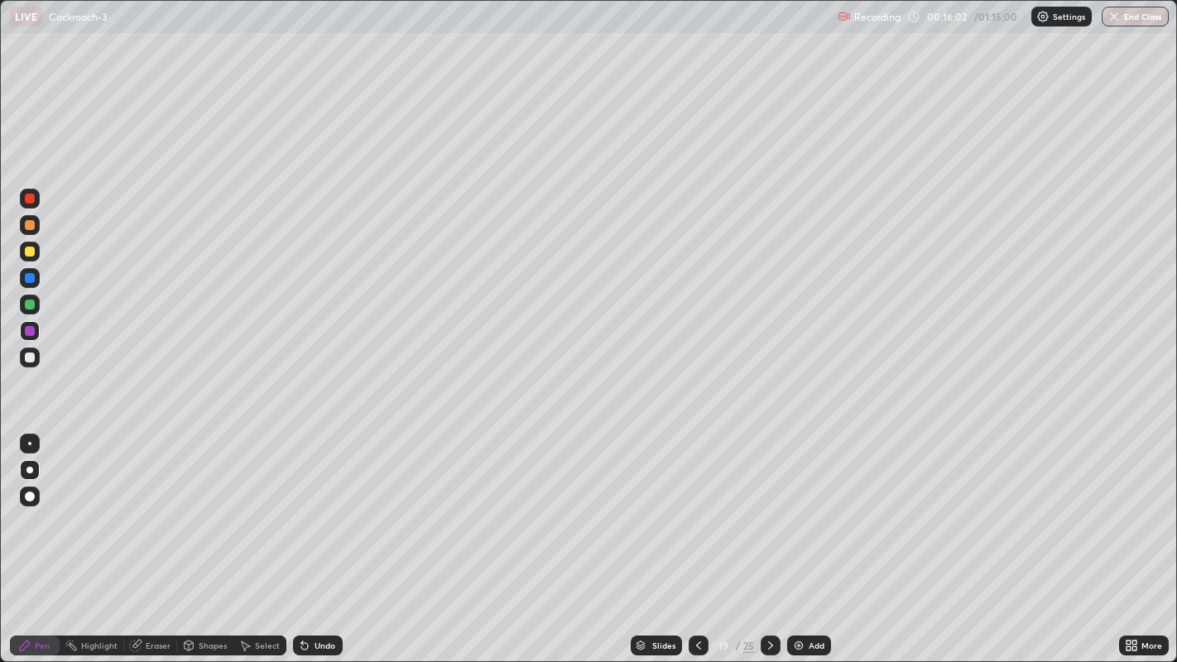
click at [769, 537] on icon at bounding box center [770, 645] width 13 height 13
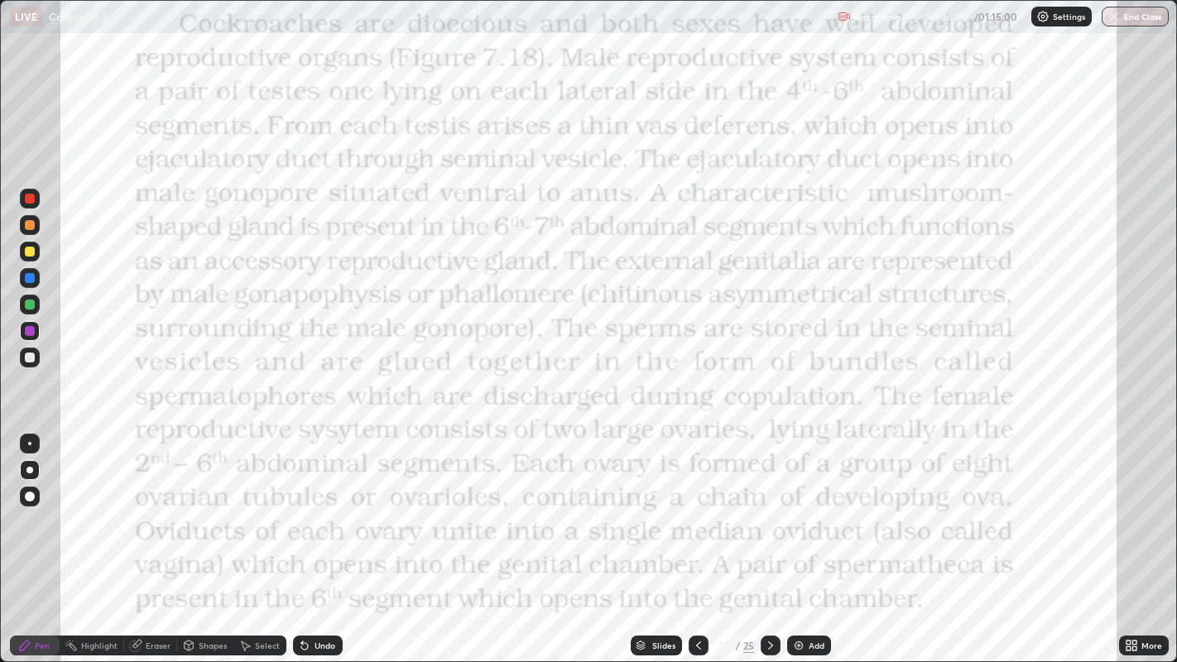
click at [698, 537] on icon at bounding box center [698, 645] width 5 height 8
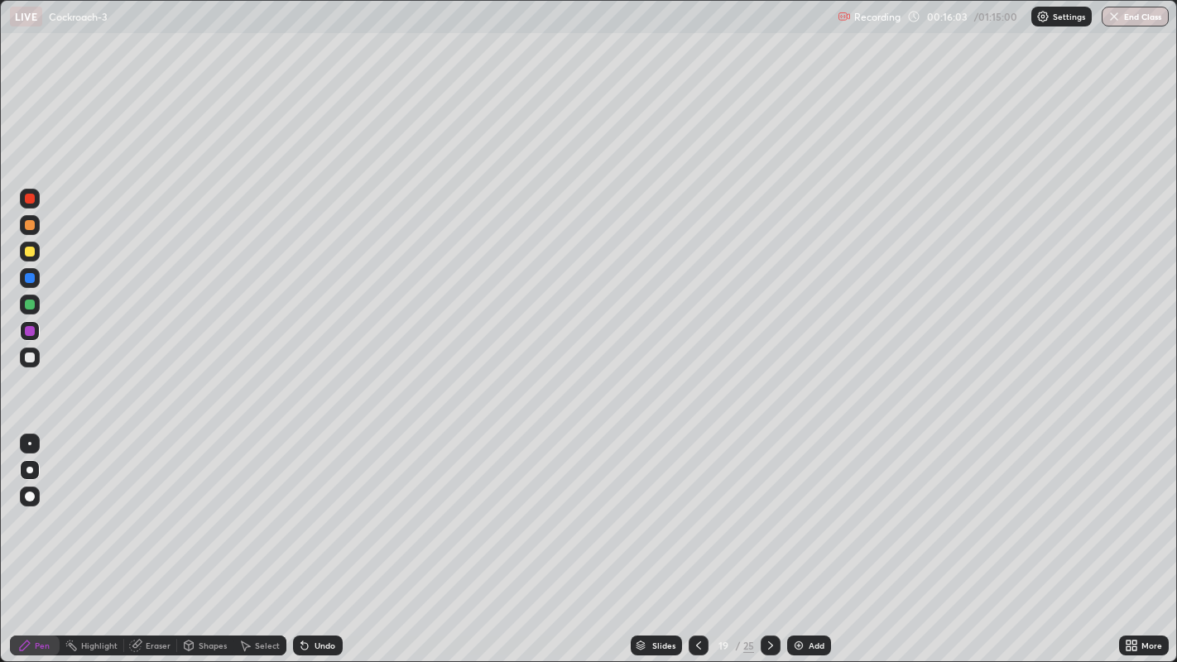
click at [699, 537] on div at bounding box center [699, 645] width 20 height 33
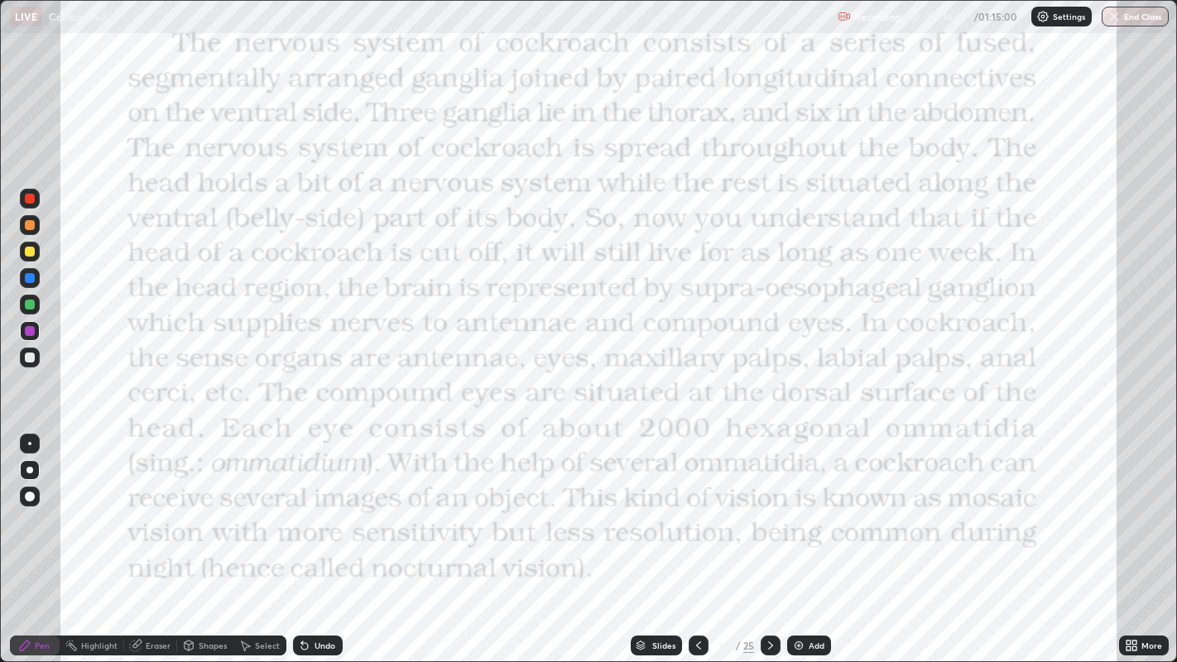
click at [778, 537] on div at bounding box center [771, 646] width 20 height 20
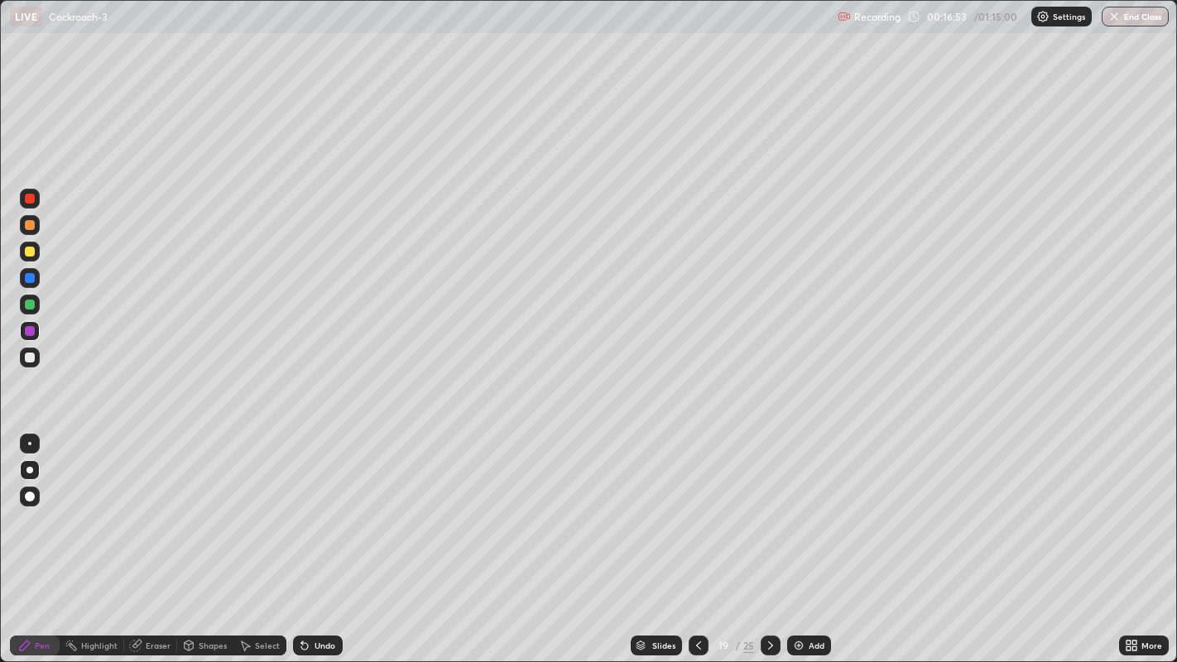
click at [160, 537] on div "Eraser" at bounding box center [158, 645] width 25 height 8
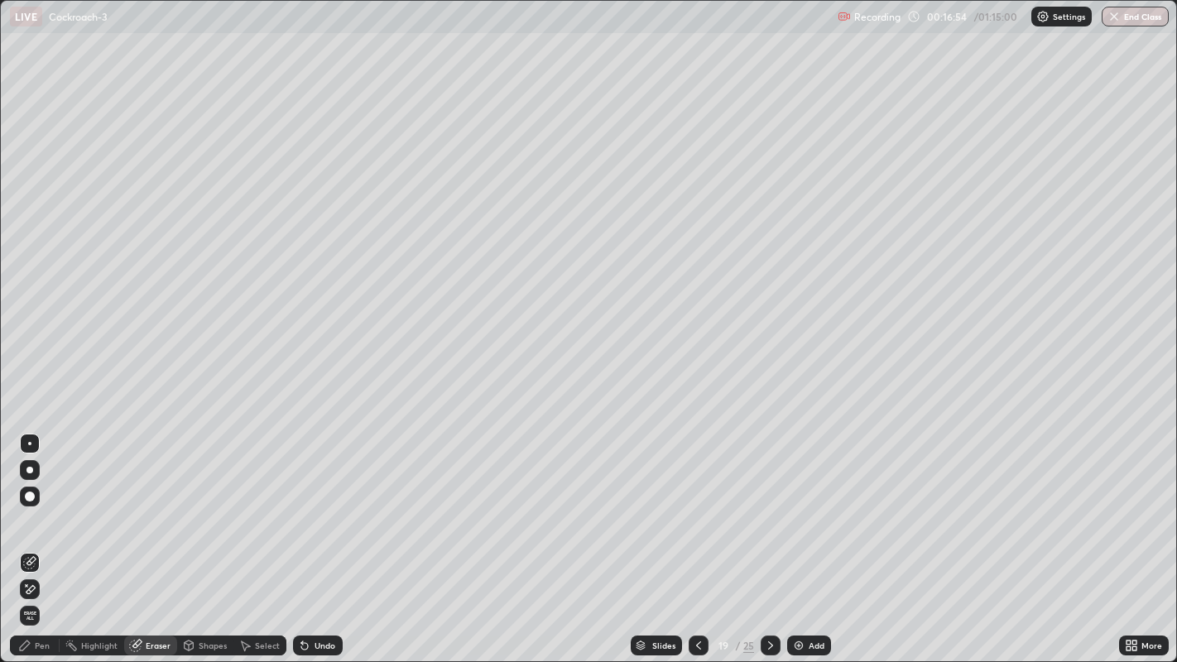
click at [33, 537] on icon at bounding box center [29, 590] width 13 height 14
click at [43, 537] on div "Pen" at bounding box center [42, 645] width 15 height 8
click at [36, 537] on div "Pen" at bounding box center [42, 645] width 15 height 8
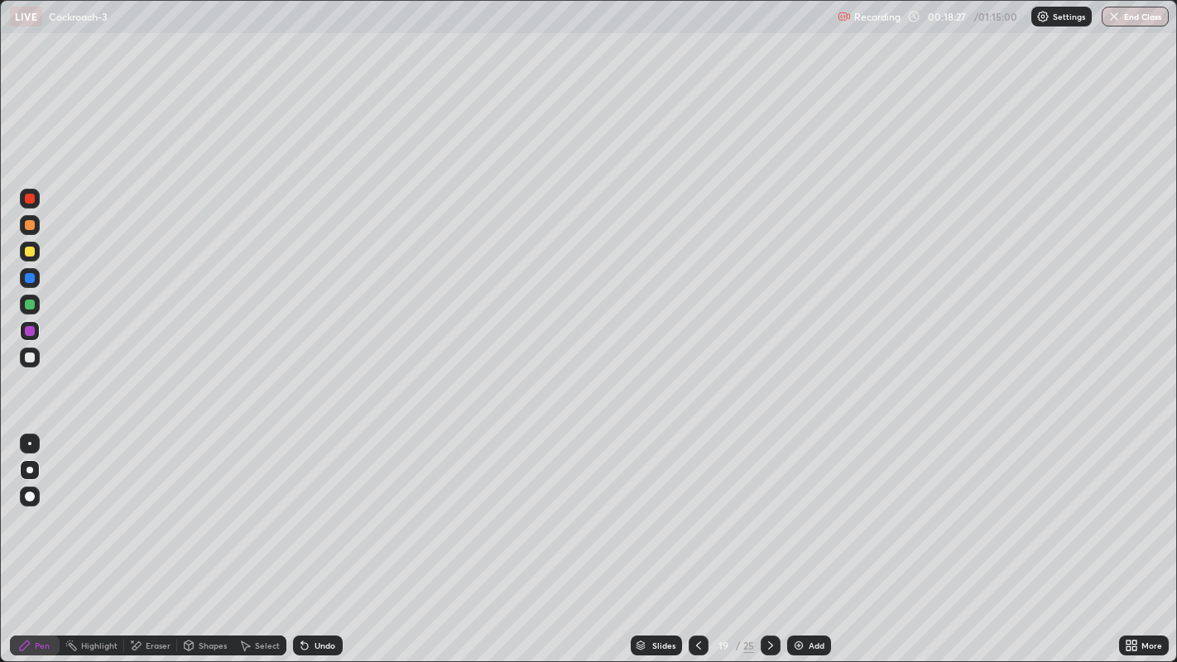
click at [29, 249] on div at bounding box center [30, 252] width 10 height 10
click at [29, 250] on div at bounding box center [30, 252] width 10 height 10
click at [31, 220] on div at bounding box center [30, 225] width 10 height 10
click at [769, 537] on icon at bounding box center [770, 645] width 13 height 13
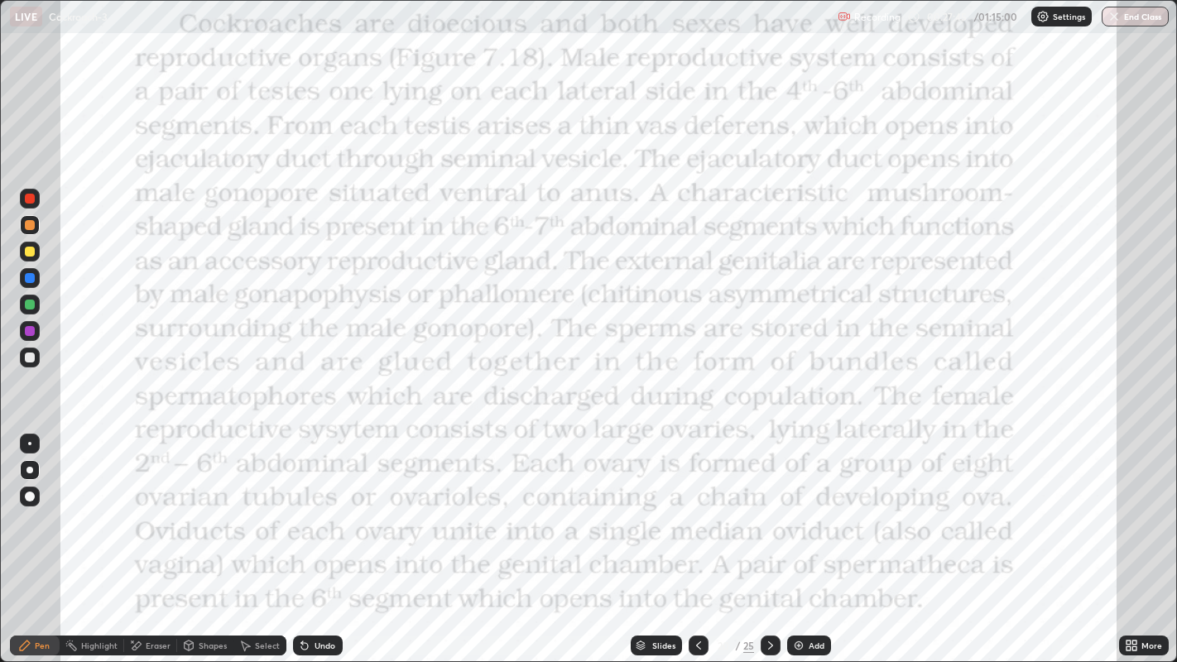
click at [767, 537] on icon at bounding box center [770, 645] width 13 height 13
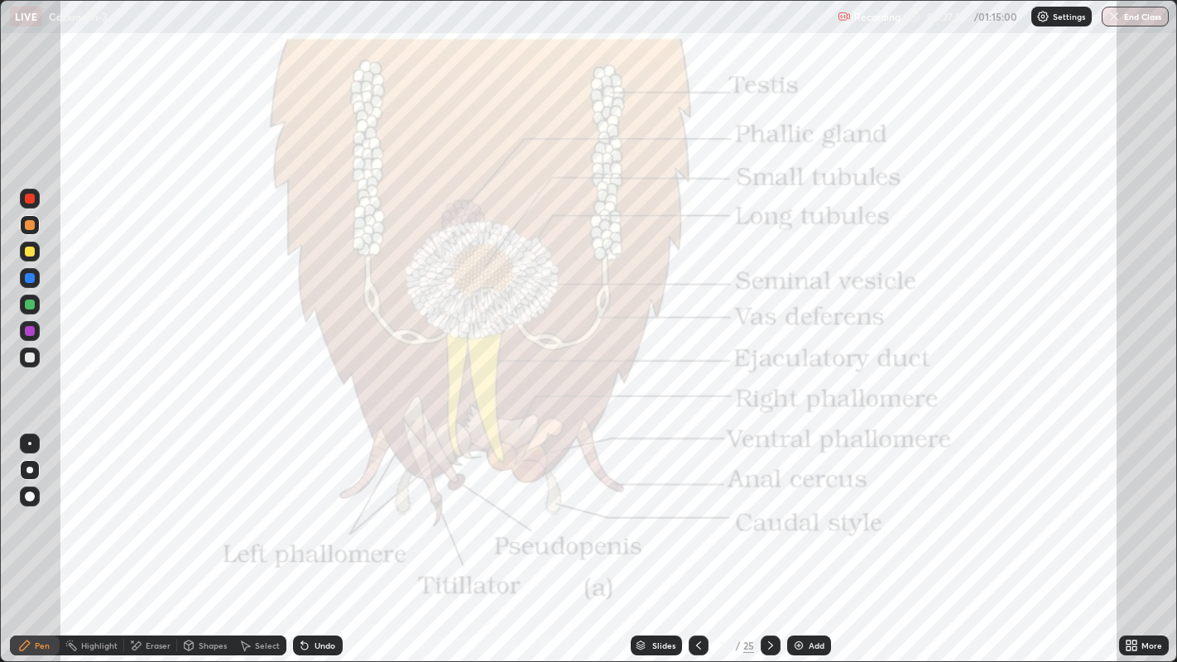
click at [30, 196] on div at bounding box center [30, 199] width 10 height 10
click at [703, 537] on icon at bounding box center [698, 645] width 13 height 13
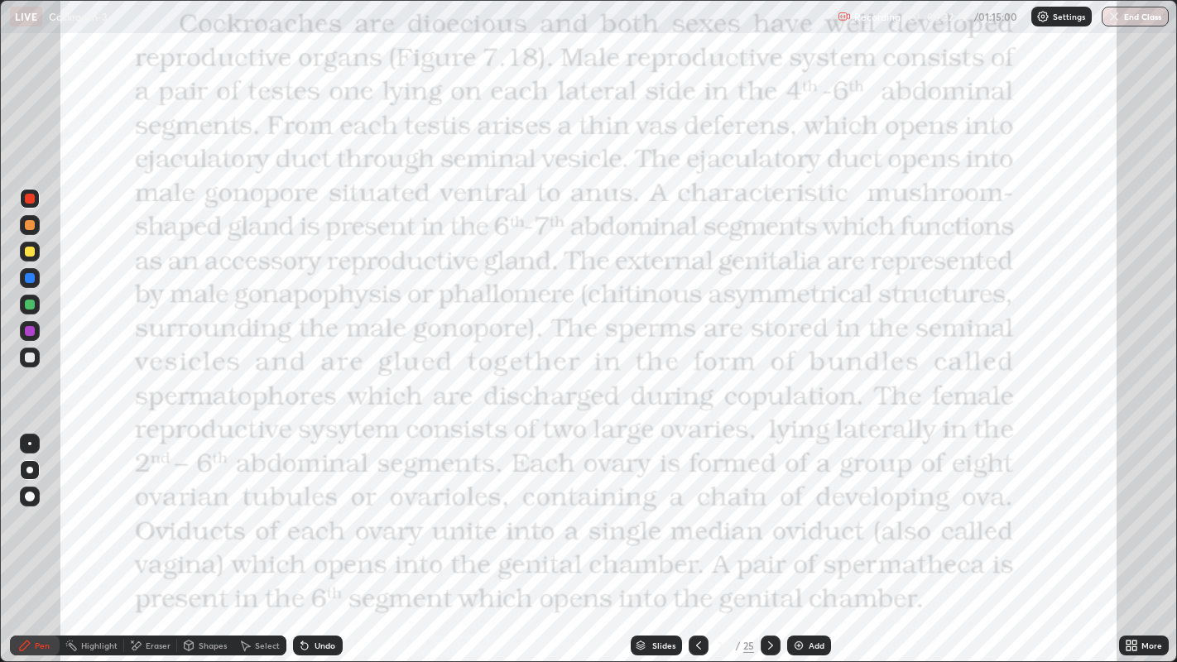
click at [769, 537] on icon at bounding box center [770, 645] width 13 height 13
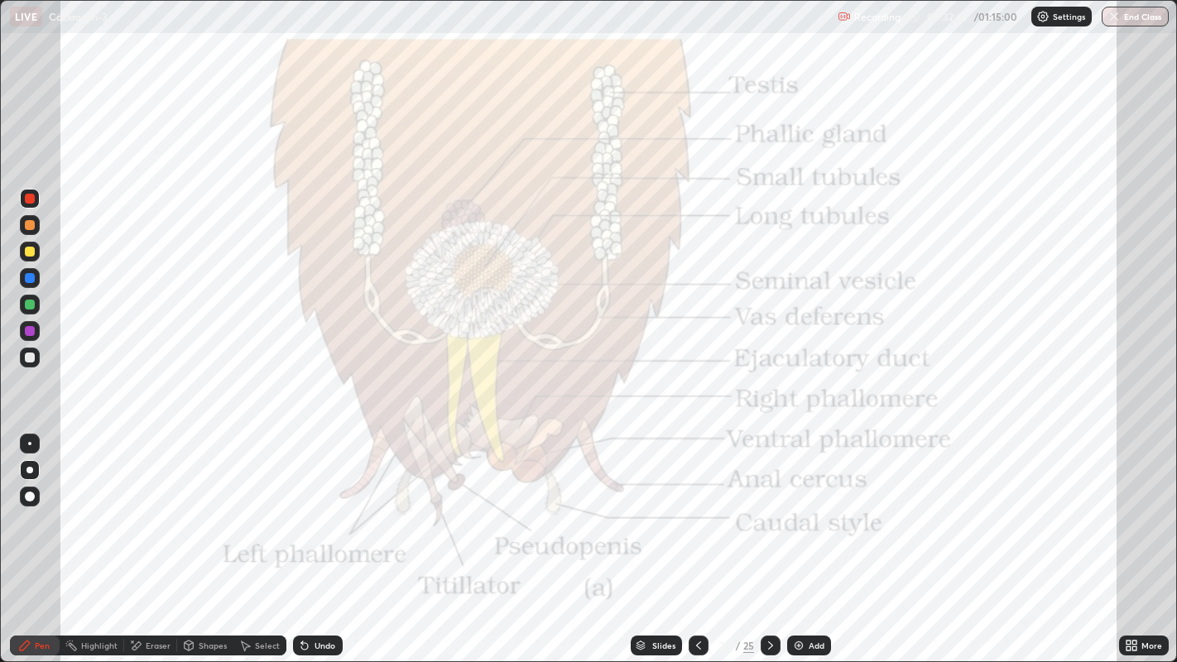
click at [769, 537] on icon at bounding box center [770, 645] width 13 height 13
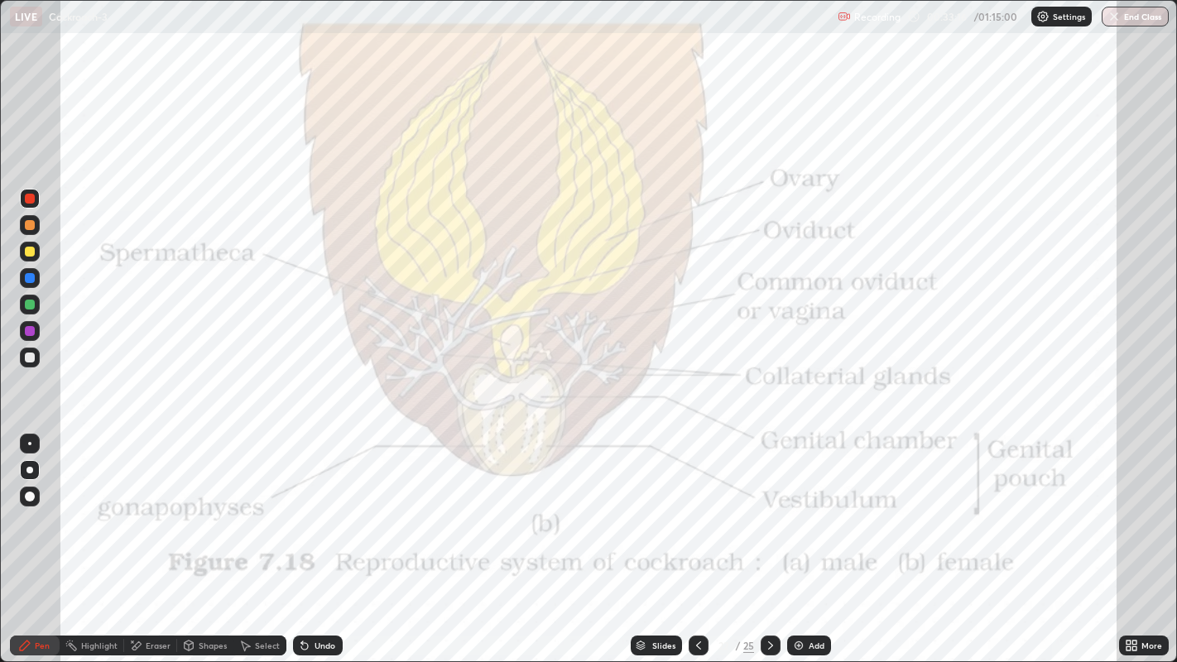
click at [699, 537] on icon at bounding box center [698, 645] width 13 height 13
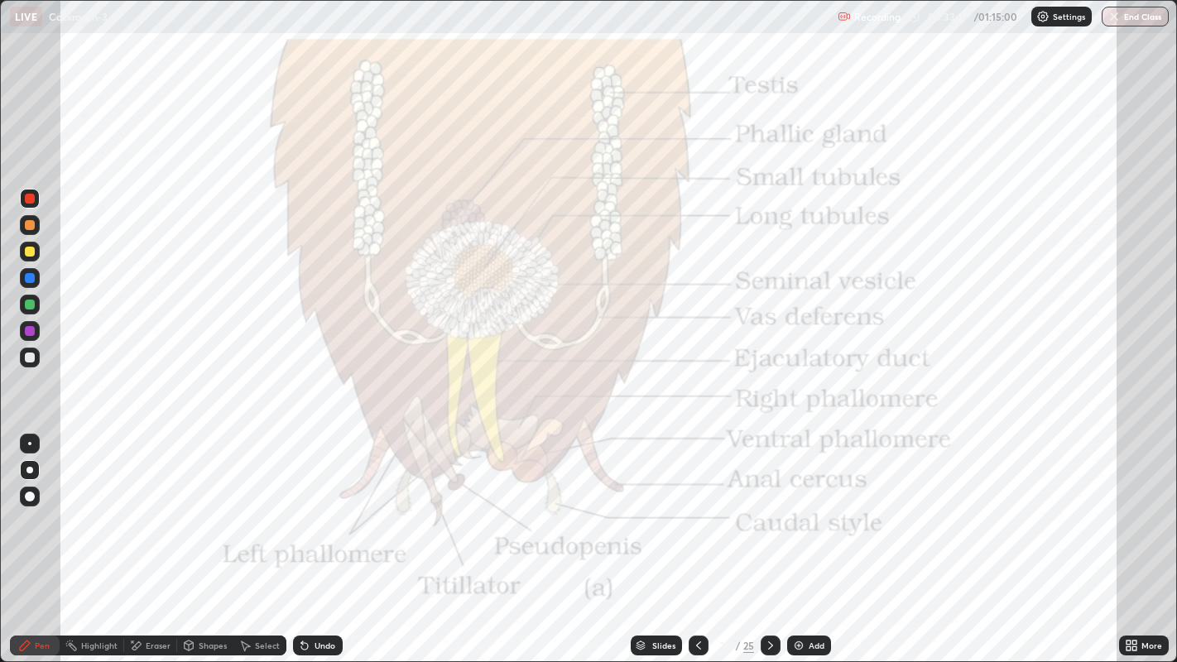
click at [697, 537] on icon at bounding box center [698, 645] width 13 height 13
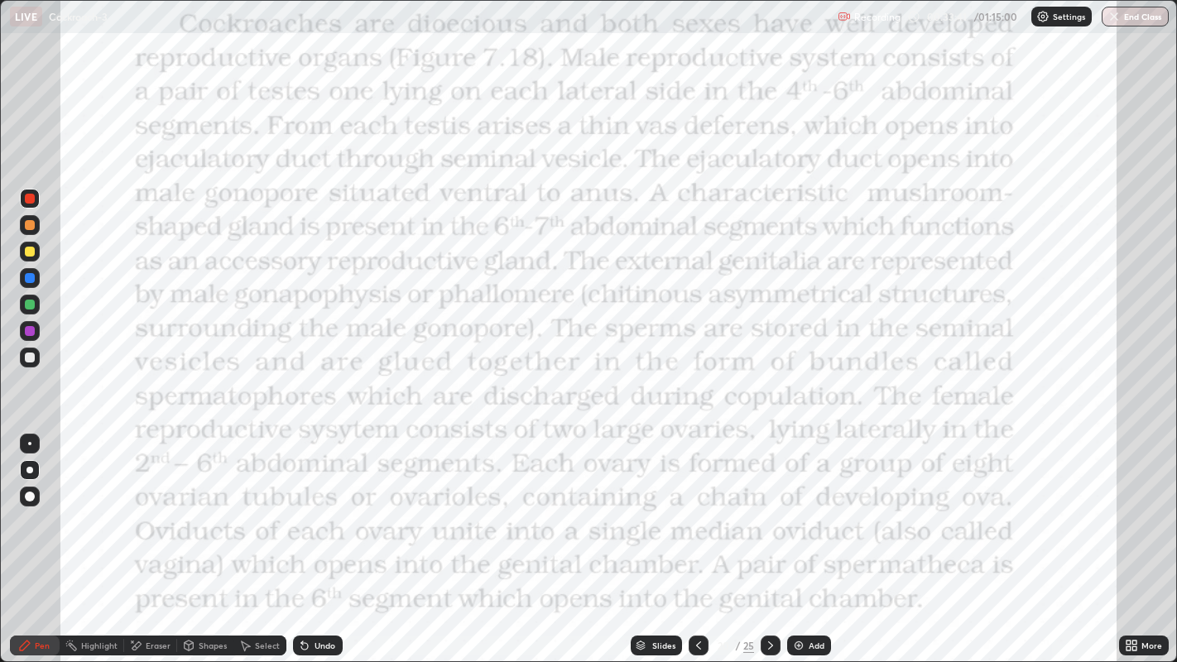
click at [771, 537] on icon at bounding box center [770, 645] width 13 height 13
click at [769, 537] on icon at bounding box center [770, 645] width 13 height 13
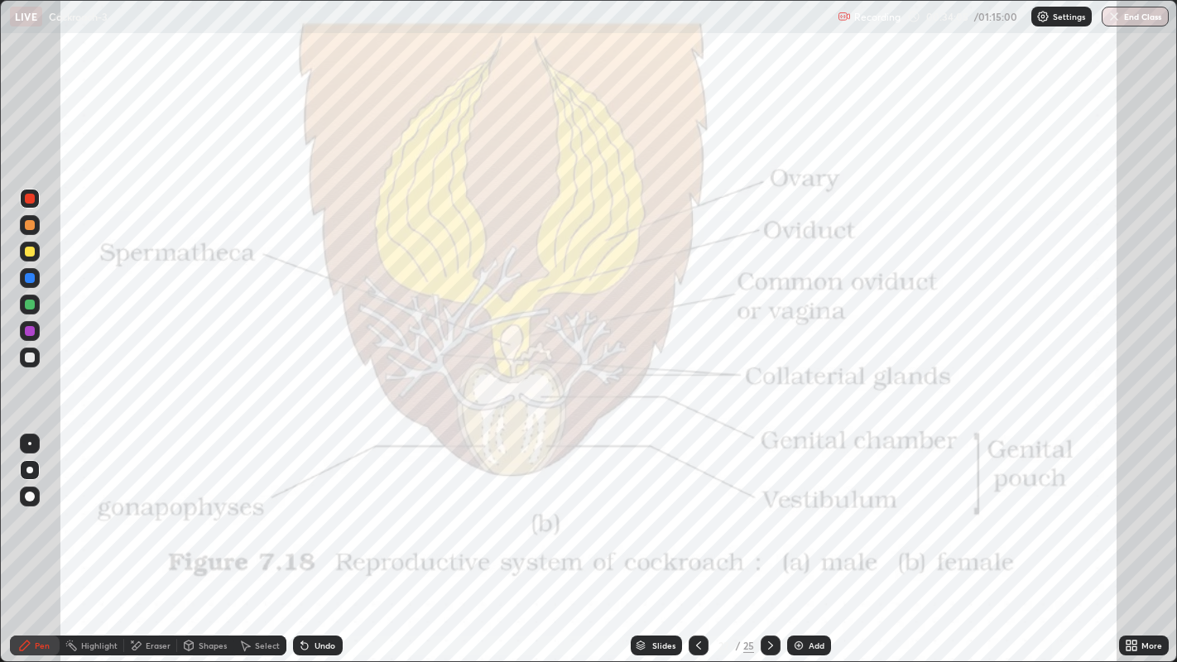
click at [697, 537] on icon at bounding box center [698, 645] width 13 height 13
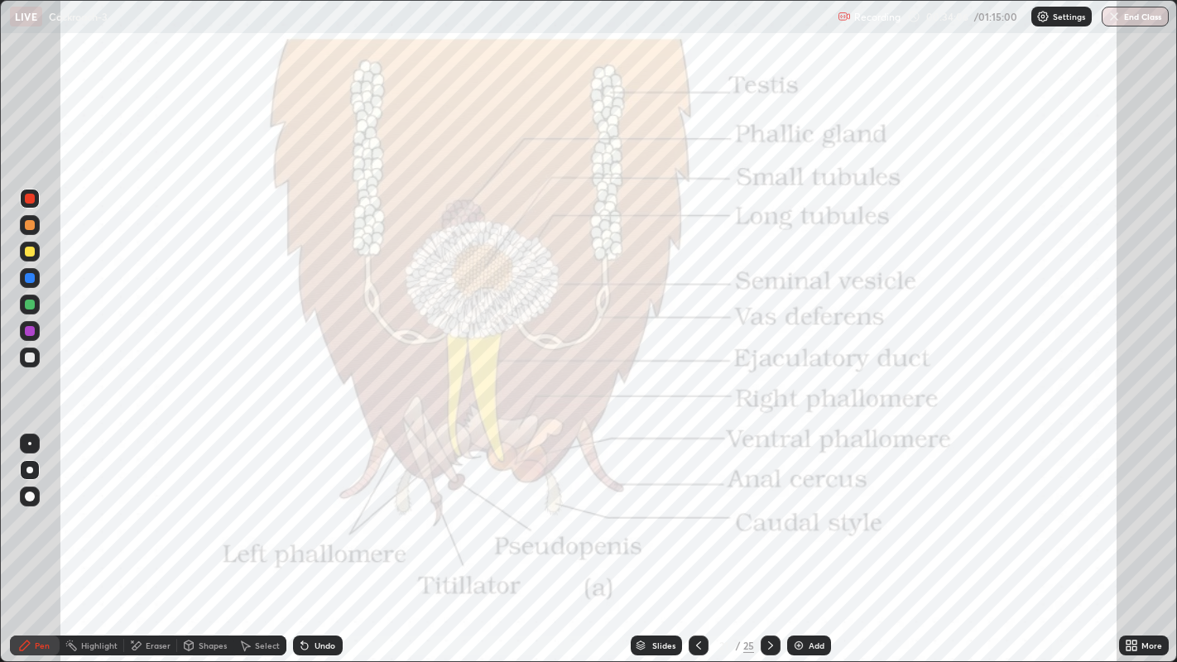
click at [697, 537] on icon at bounding box center [698, 645] width 13 height 13
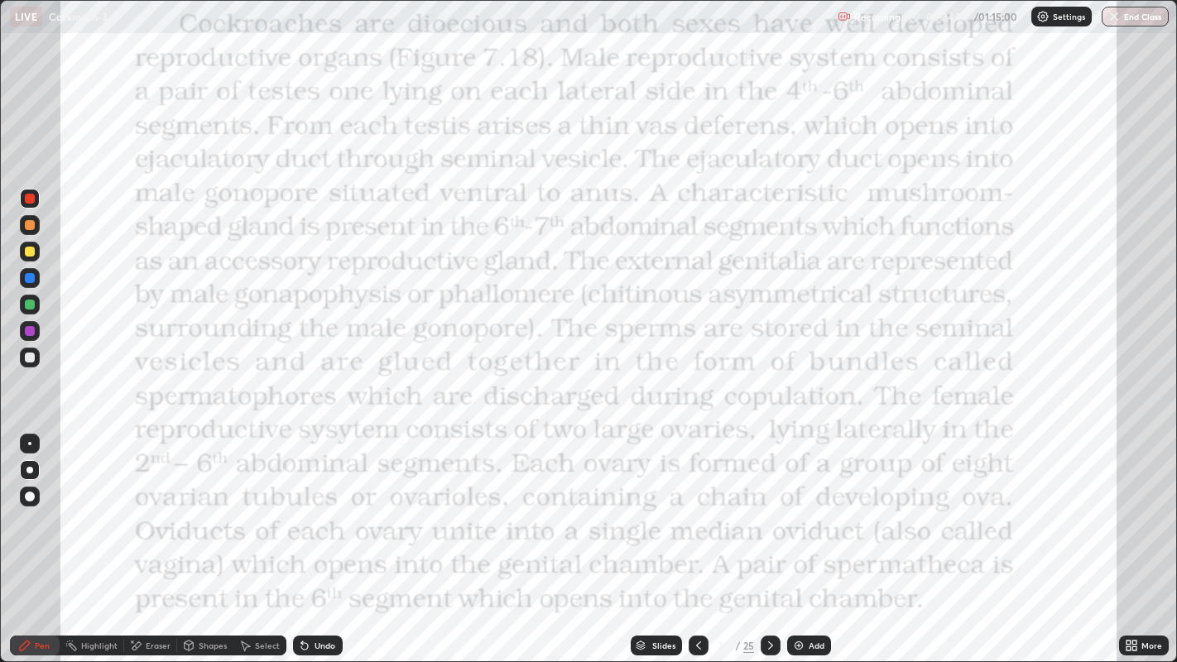
click at [771, 537] on icon at bounding box center [770, 645] width 13 height 13
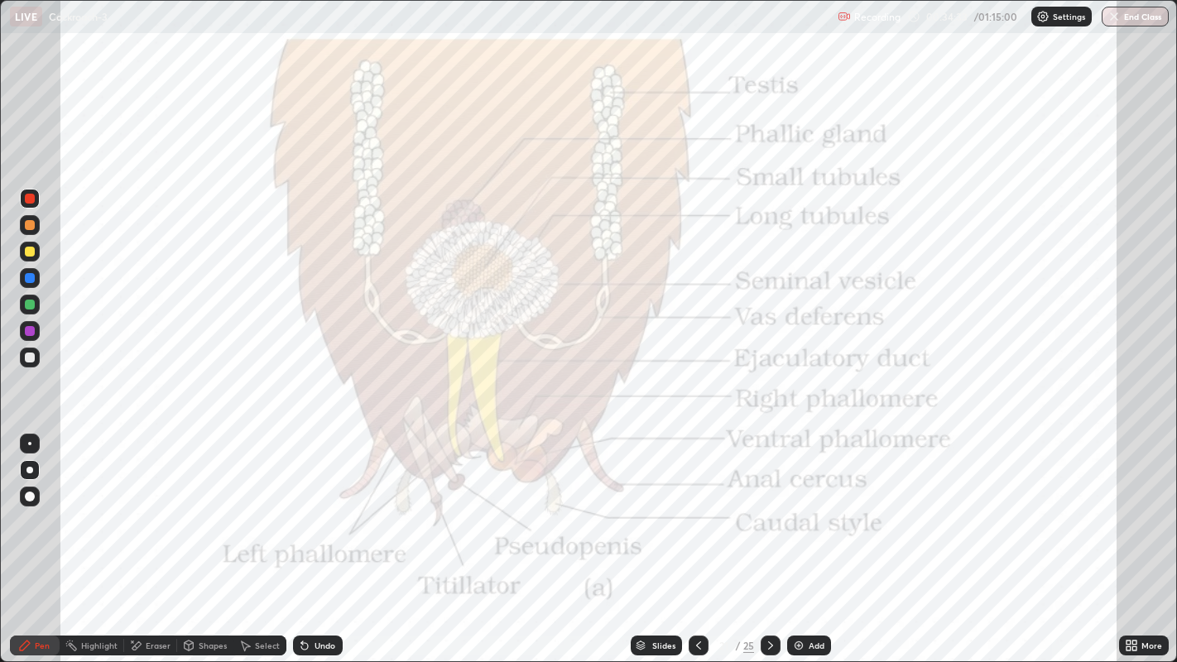
click at [769, 537] on icon at bounding box center [770, 645] width 13 height 13
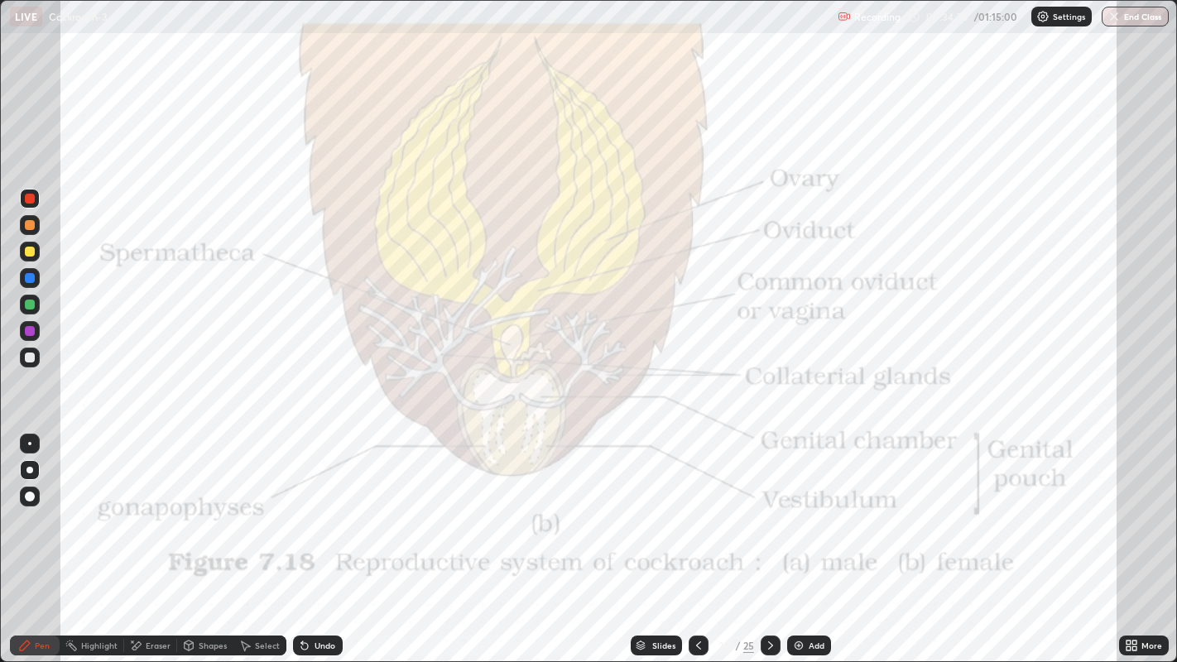
click at [770, 537] on icon at bounding box center [770, 645] width 5 height 8
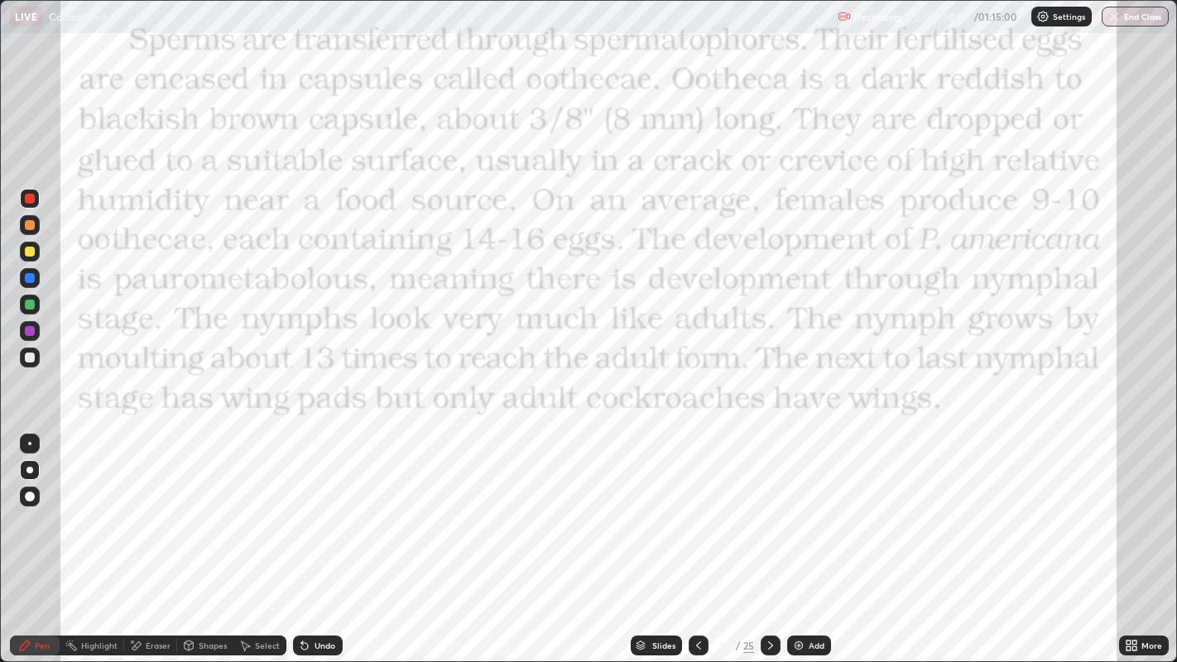
click at [769, 537] on icon at bounding box center [770, 645] width 13 height 13
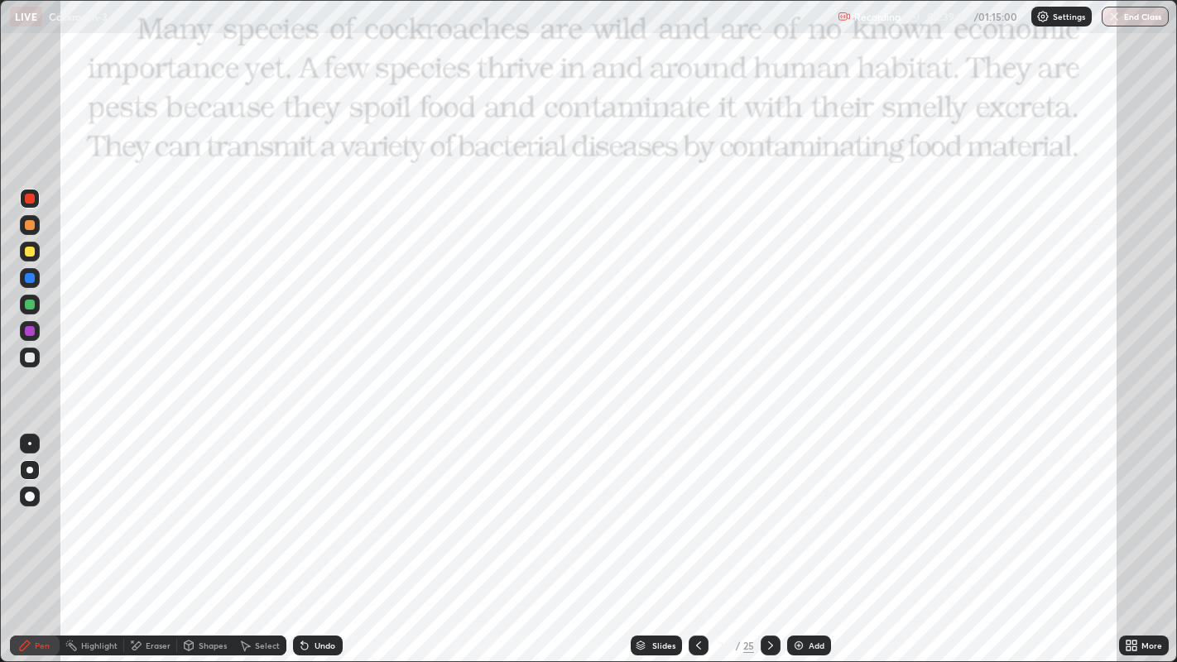
click at [1139, 15] on button "End Class" at bounding box center [1135, 17] width 67 height 20
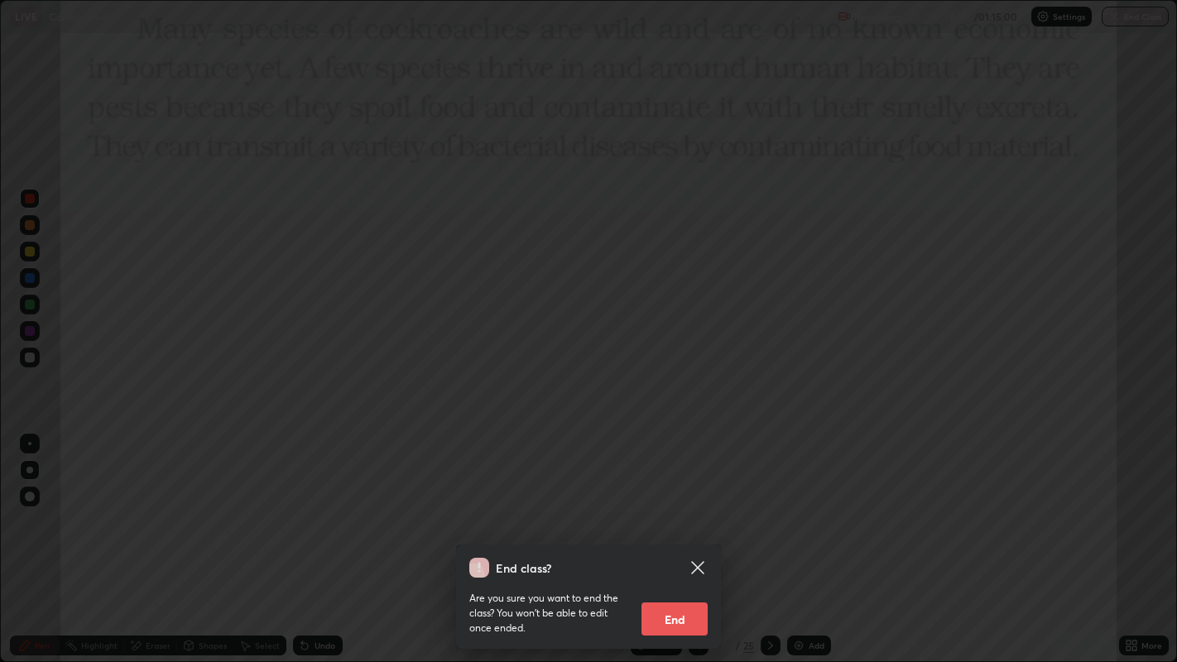
click at [687, 537] on button "End" at bounding box center [674, 619] width 66 height 33
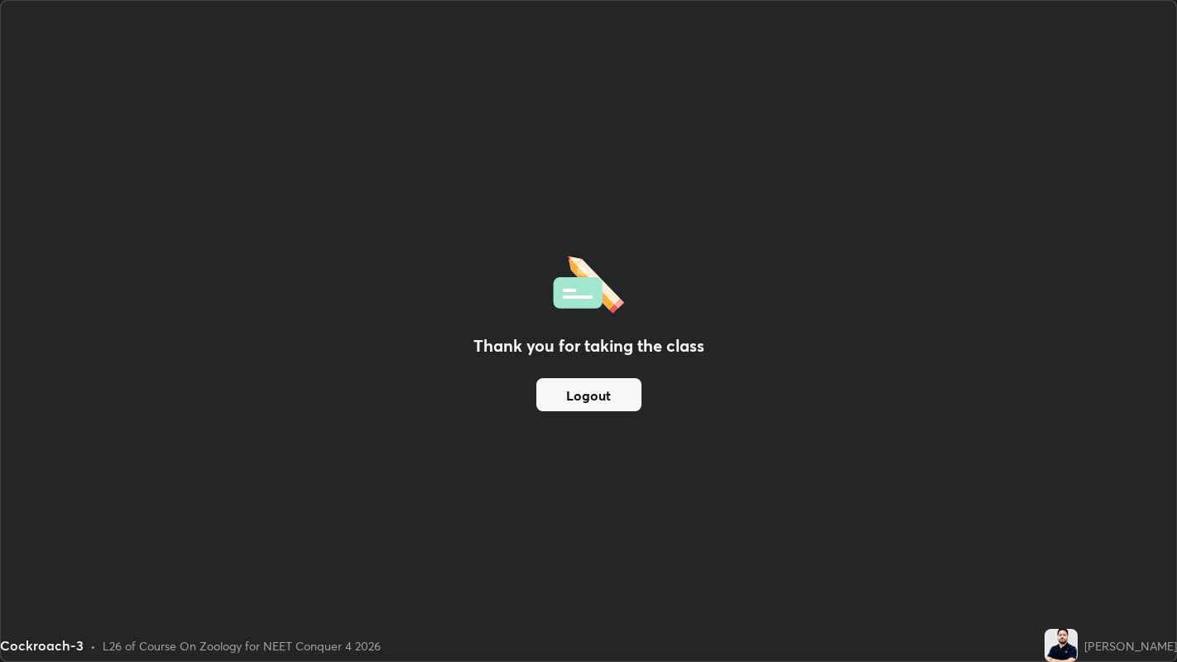
click at [595, 403] on button "Logout" at bounding box center [588, 394] width 105 height 33
click at [589, 396] on button "Logout" at bounding box center [588, 394] width 105 height 33
click at [591, 391] on button "Logout" at bounding box center [588, 394] width 105 height 33
click at [593, 396] on button "Logout" at bounding box center [588, 394] width 105 height 33
click at [595, 397] on button "Logout" at bounding box center [588, 394] width 105 height 33
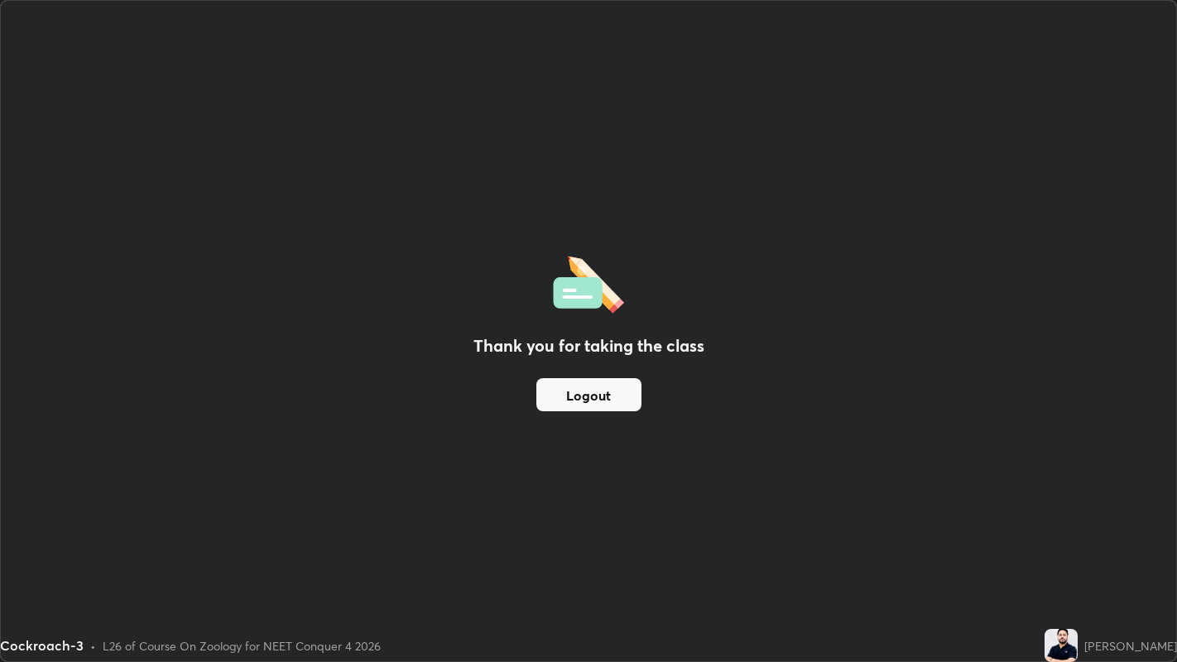
click at [594, 398] on button "Logout" at bounding box center [588, 394] width 105 height 33
